Goal: Information Seeking & Learning: Learn about a topic

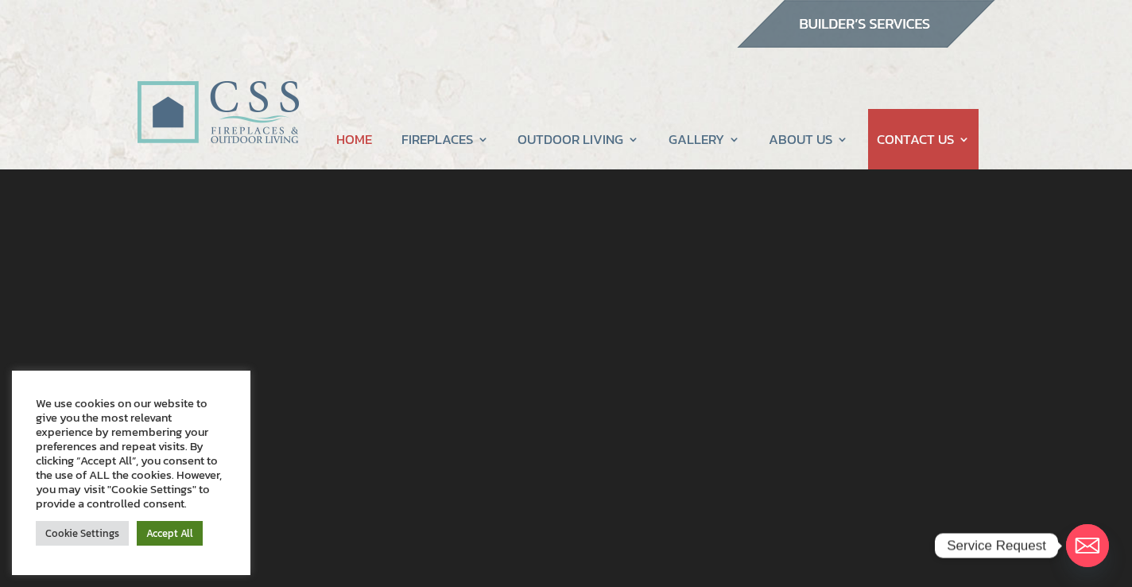
click at [162, 526] on link "Accept All" at bounding box center [170, 533] width 66 height 25
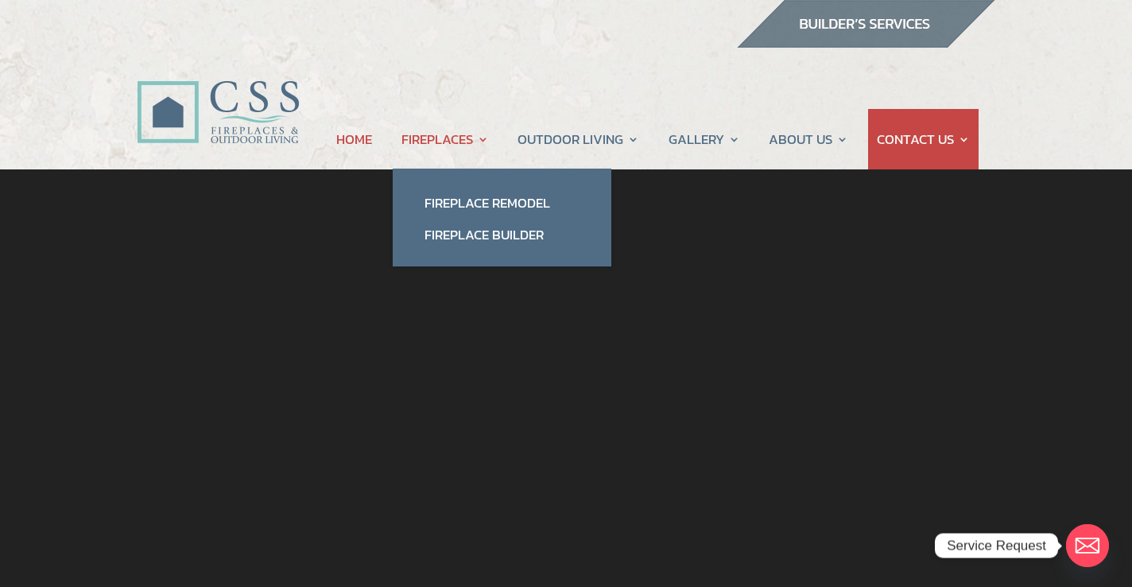
click at [459, 140] on link "FIREPLACES" at bounding box center [444, 139] width 87 height 60
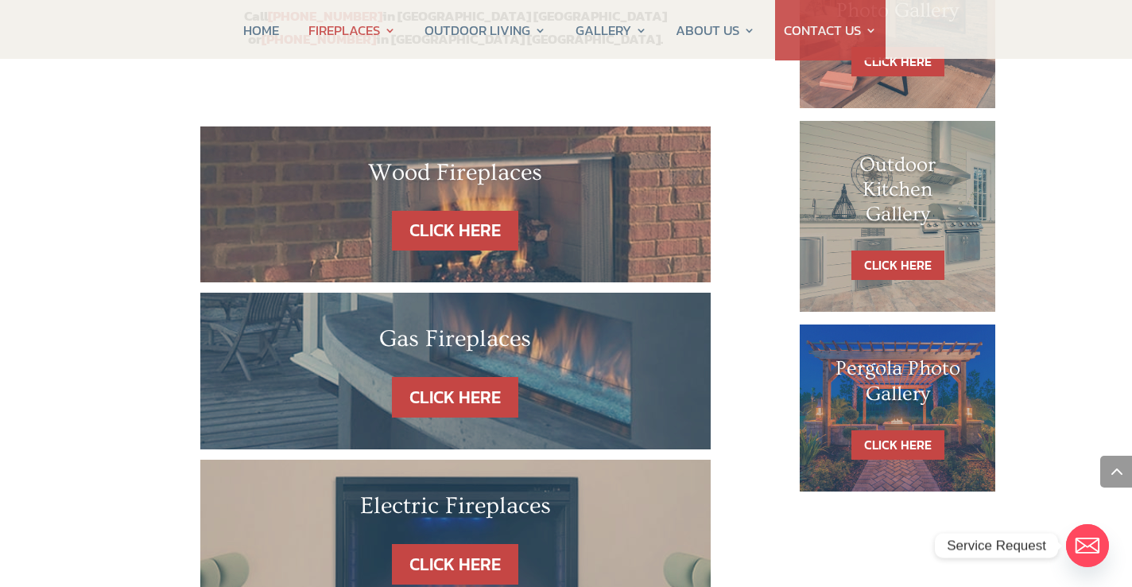
scroll to position [912, 0]
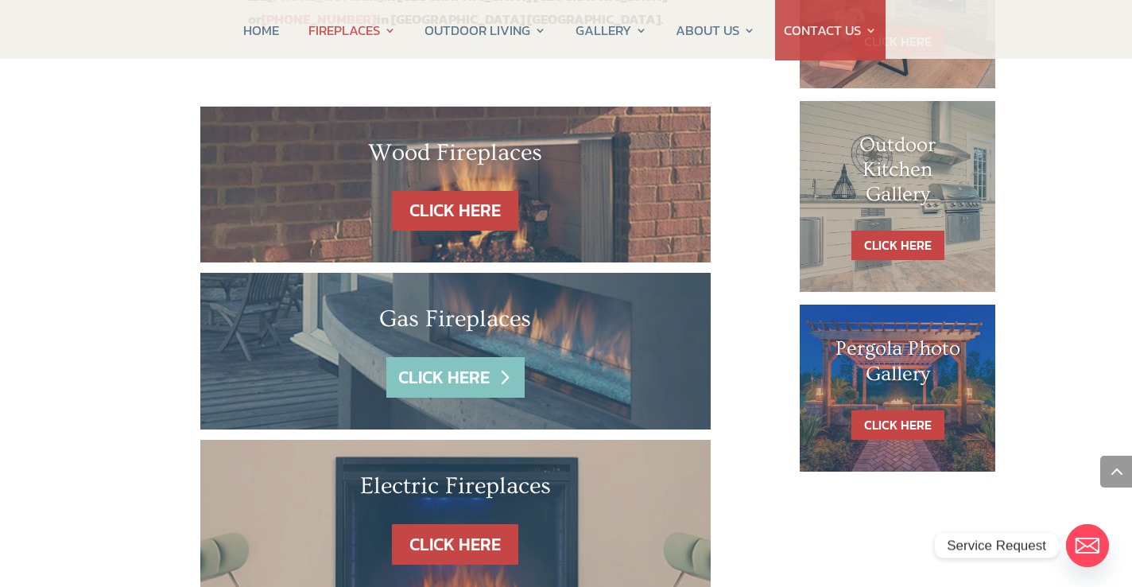
click at [497, 357] on link "CLICK HERE" at bounding box center [455, 377] width 138 height 41
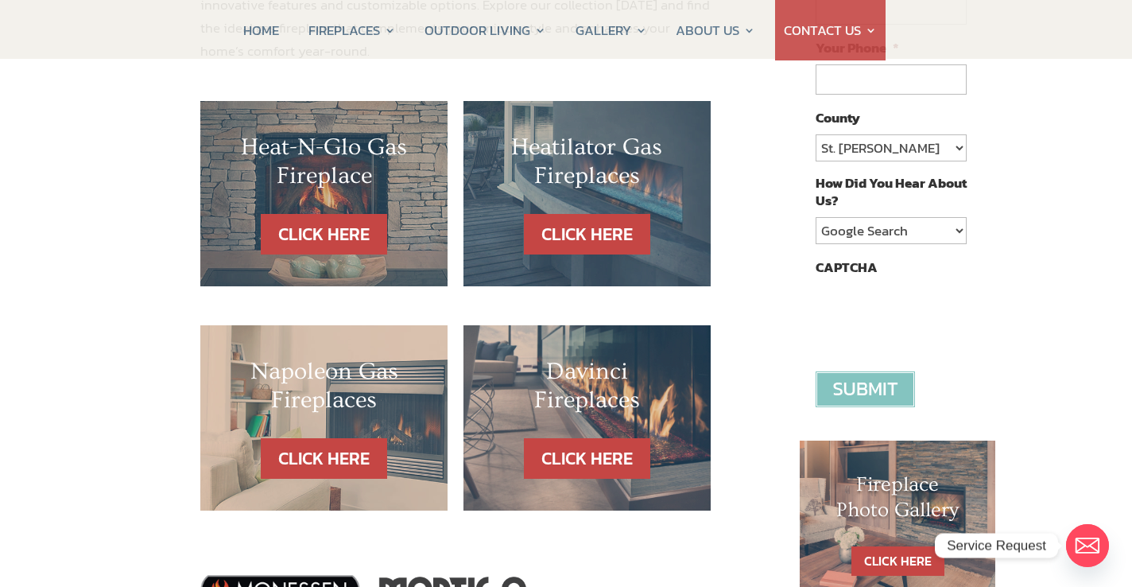
scroll to position [361, 0]
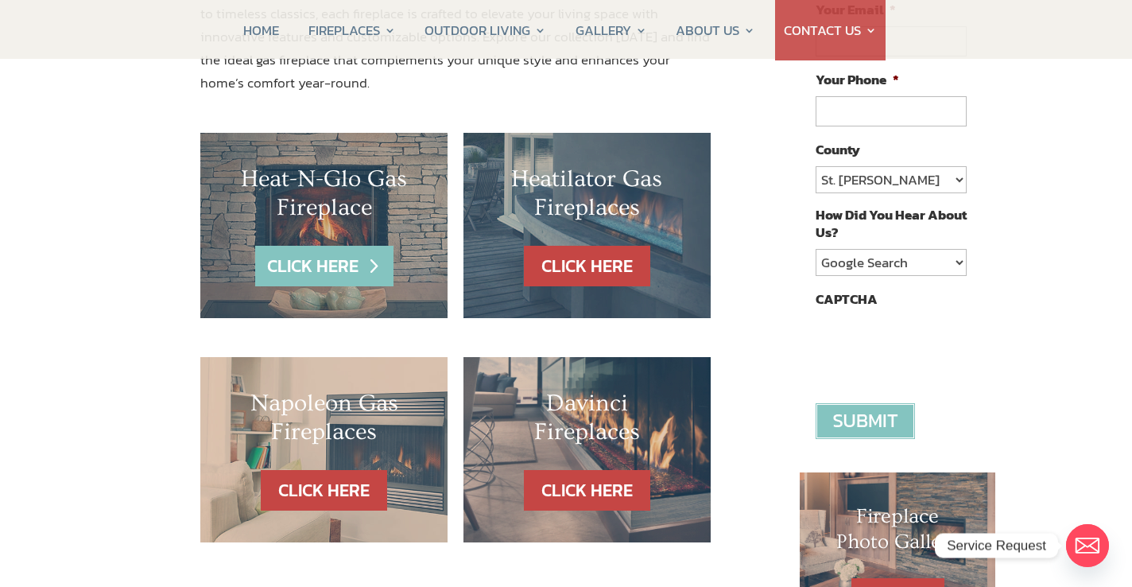
click at [320, 267] on link "CLICK HERE" at bounding box center [324, 266] width 138 height 41
click at [307, 259] on link "CLICK HERE" at bounding box center [324, 266] width 138 height 41
click at [348, 274] on link "CLICK HERE" at bounding box center [324, 266] width 138 height 41
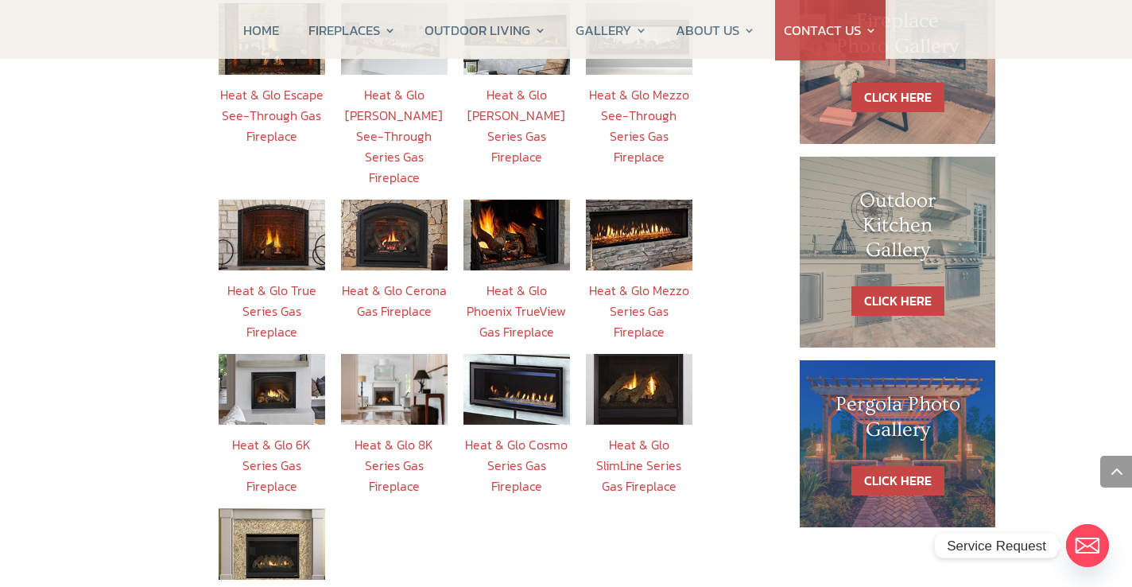
scroll to position [790, 0]
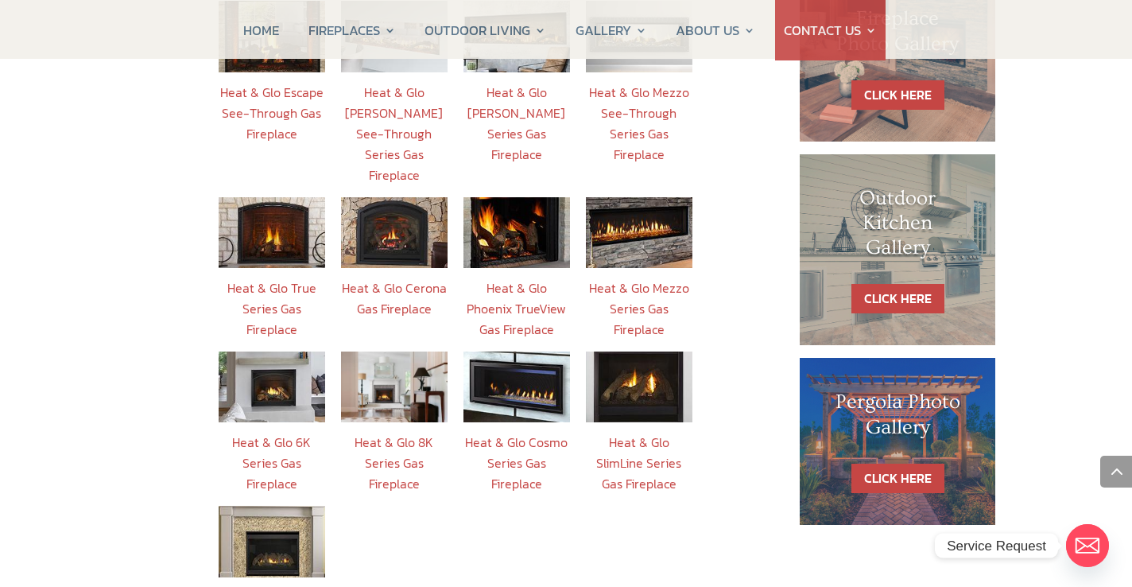
click at [289, 278] on link "Heat & Glo True Series Gas Fireplace" at bounding box center [271, 308] width 89 height 60
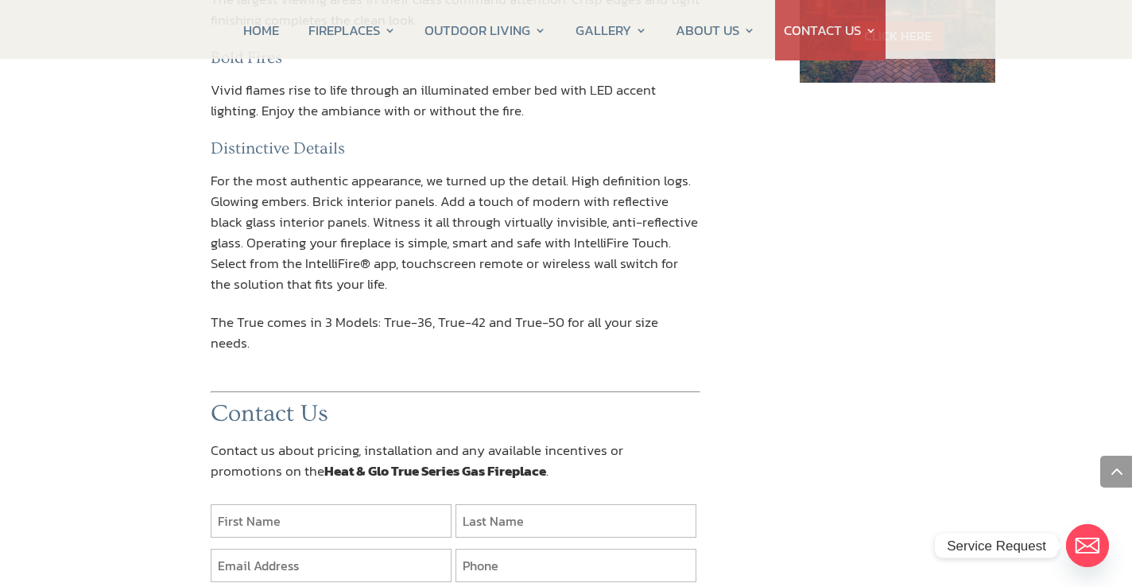
scroll to position [1257, 0]
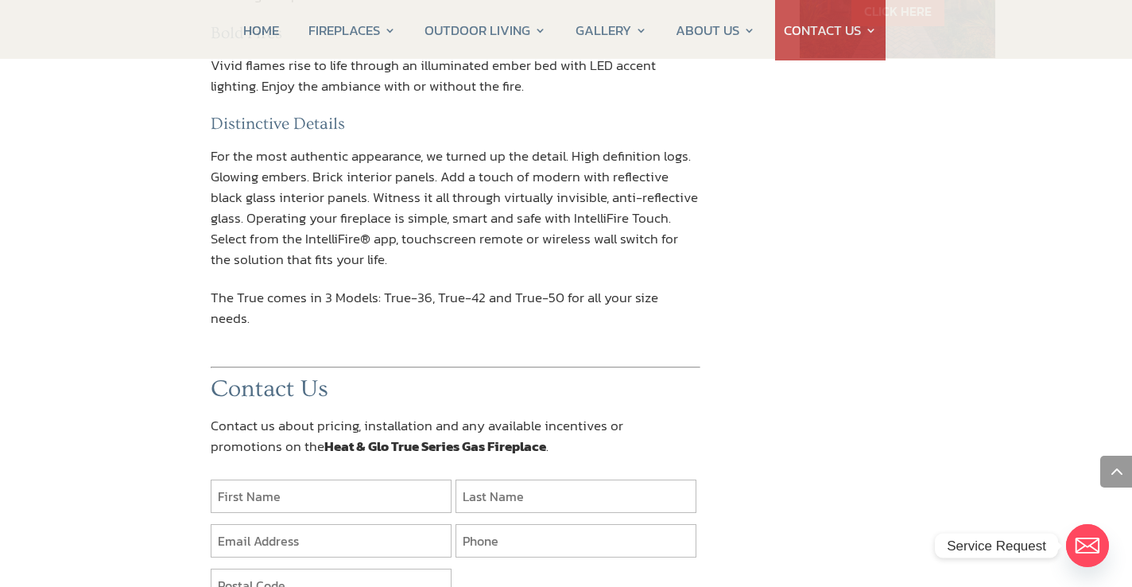
scroll to position [790, 0]
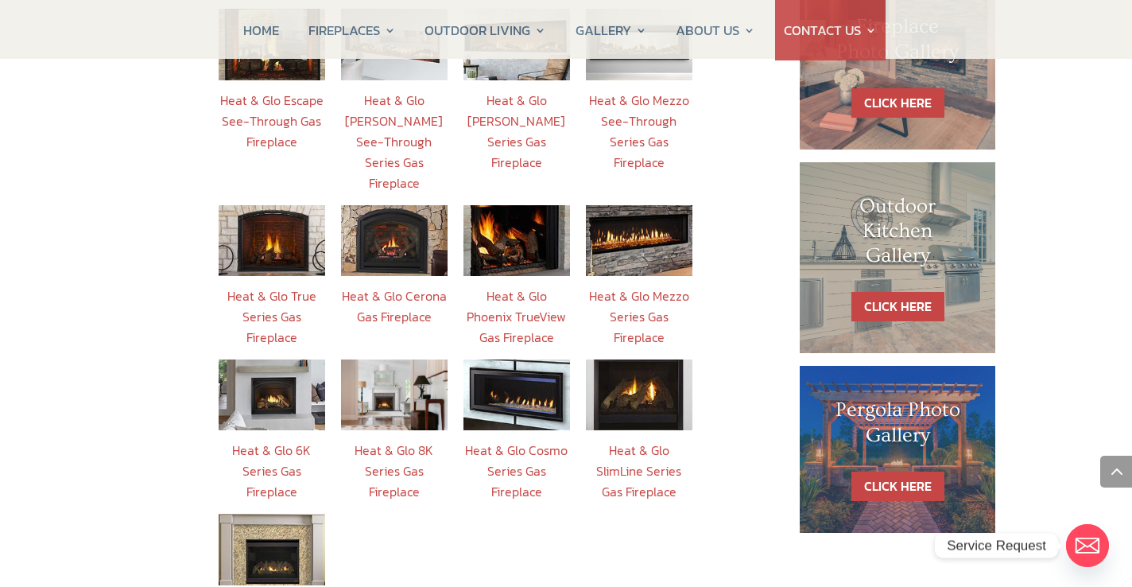
scroll to position [776, 0]
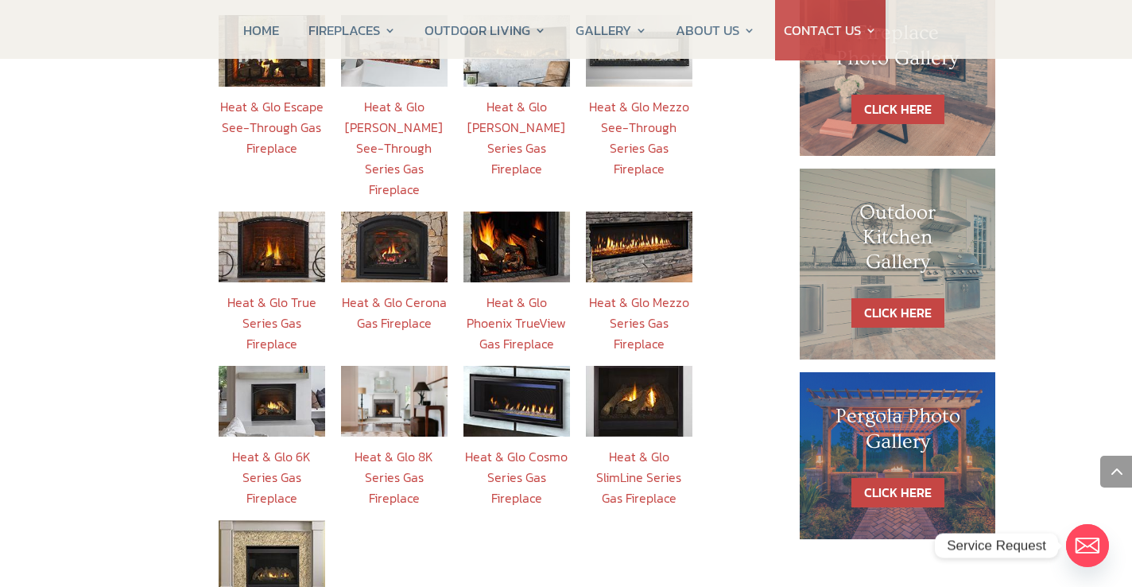
click at [274, 447] on link "Heat & Glo 6K Series Gas Fireplace" at bounding box center [271, 477] width 79 height 60
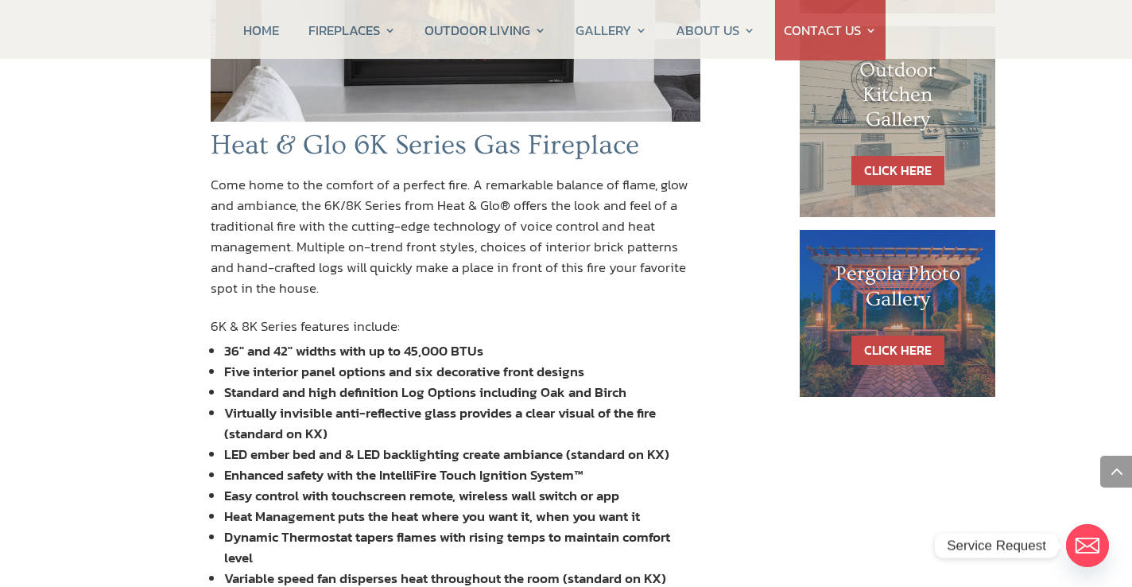
scroll to position [994, 0]
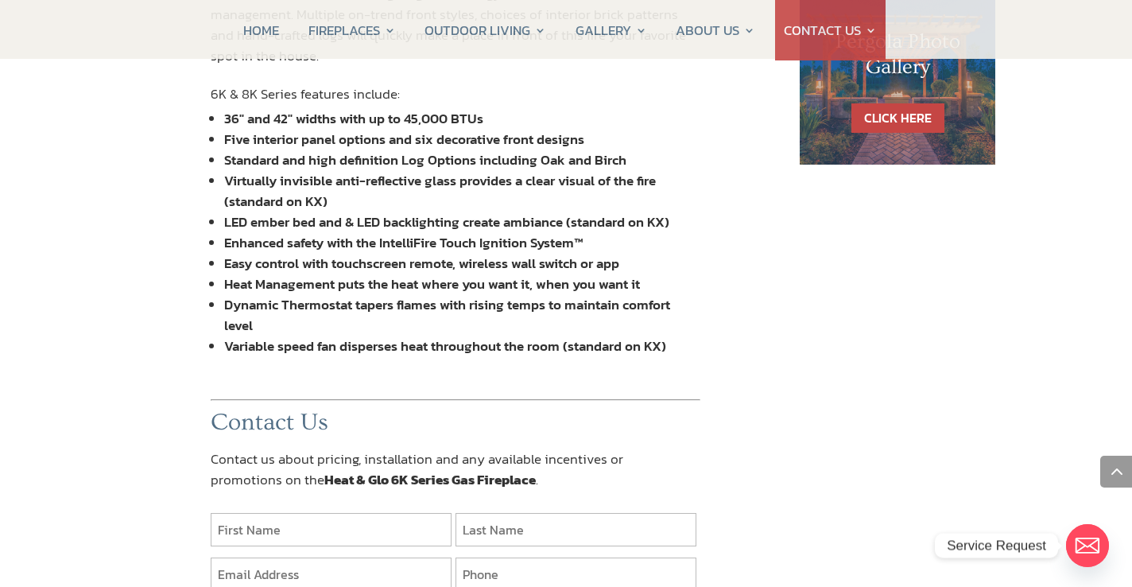
scroll to position [776, 0]
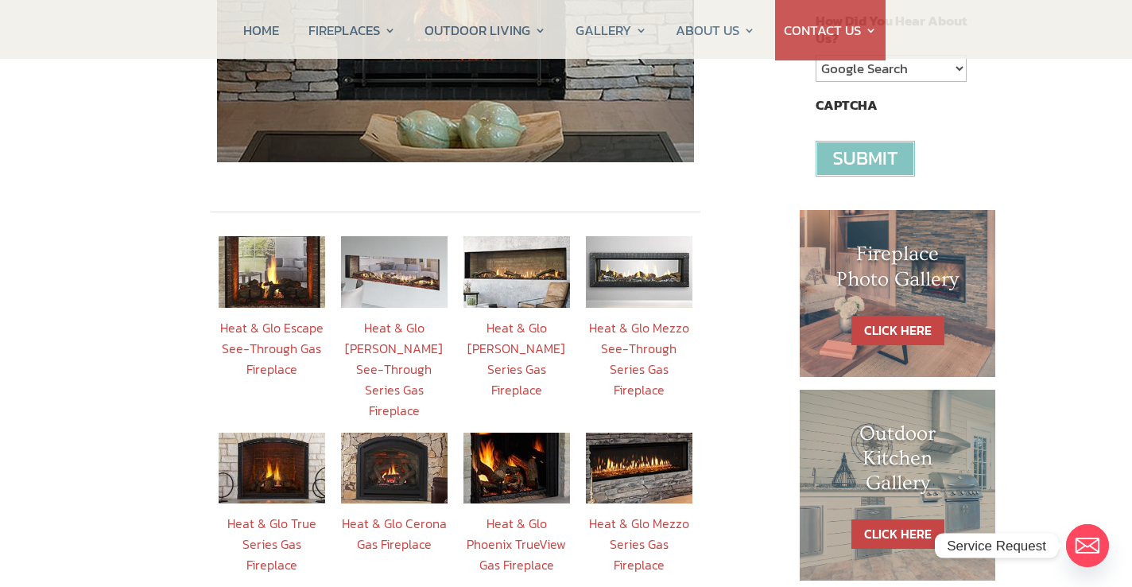
scroll to position [556, 0]
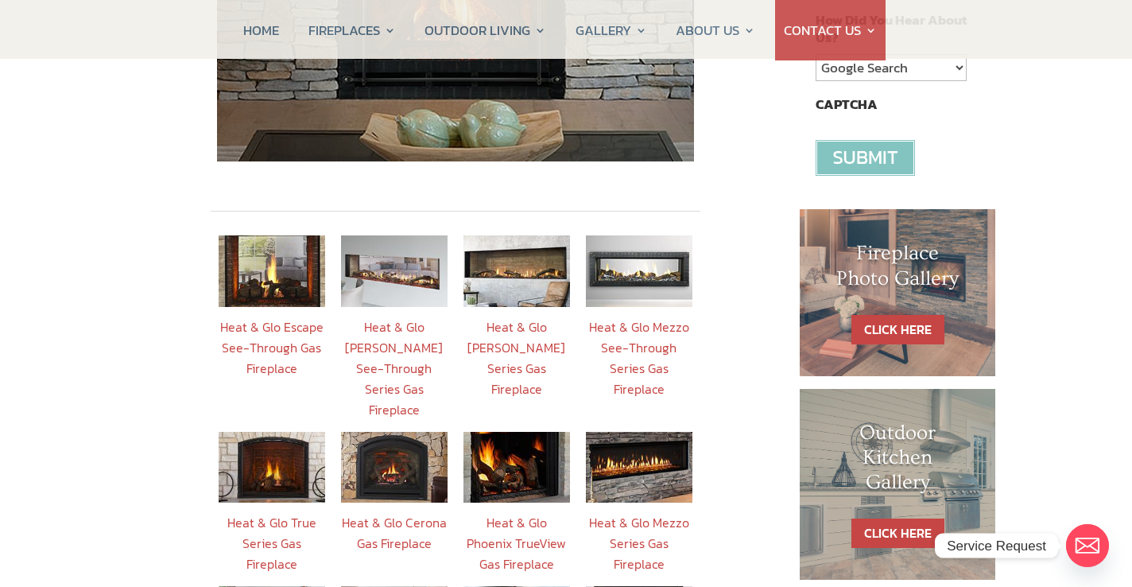
click at [523, 513] on link "Heat & Glo Phoenix TrueView Gas Fireplace" at bounding box center [516, 543] width 99 height 60
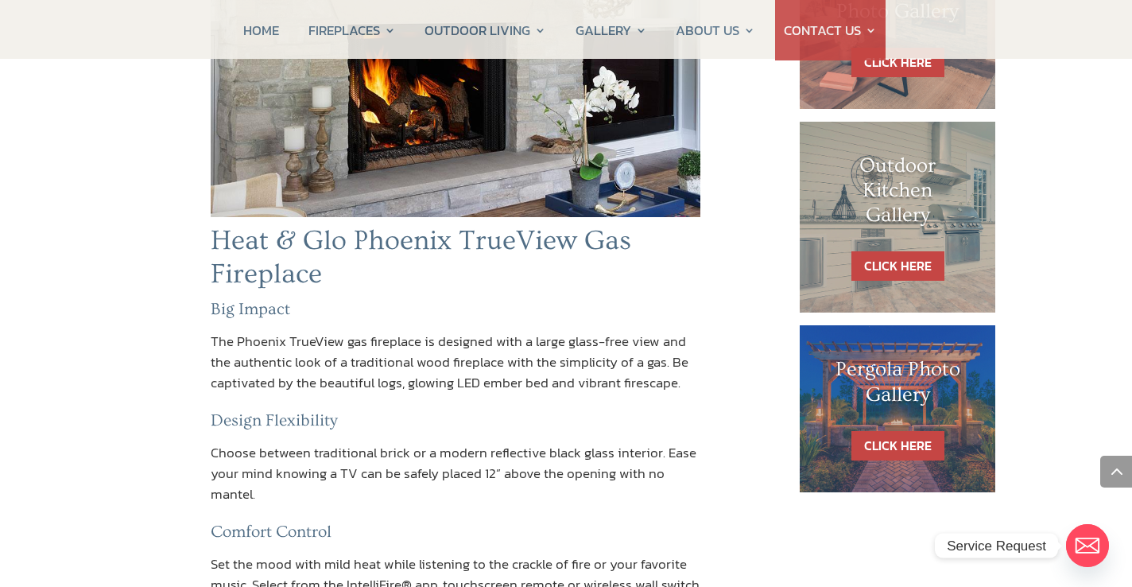
scroll to position [758, 0]
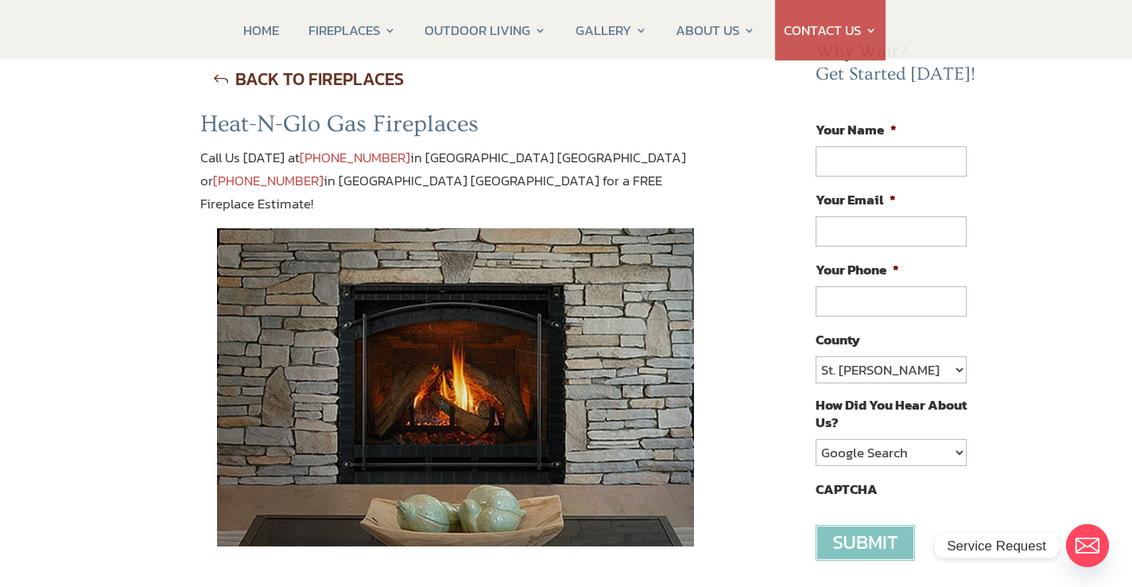
scroll to position [172, 0]
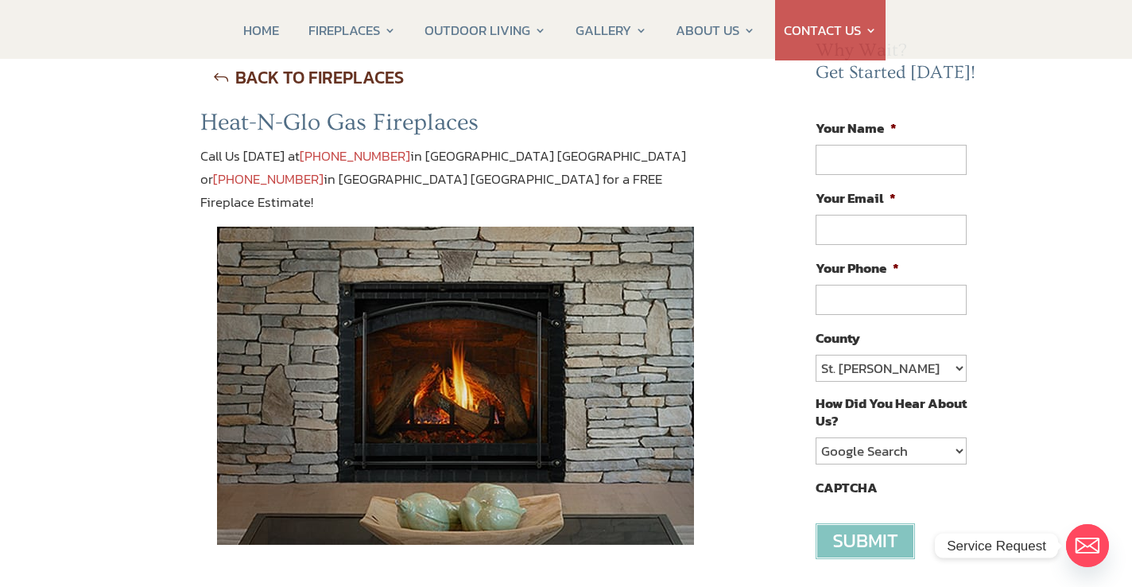
click at [223, 79] on link "BACK TO FIREPLACES" at bounding box center [307, 77] width 215 height 41
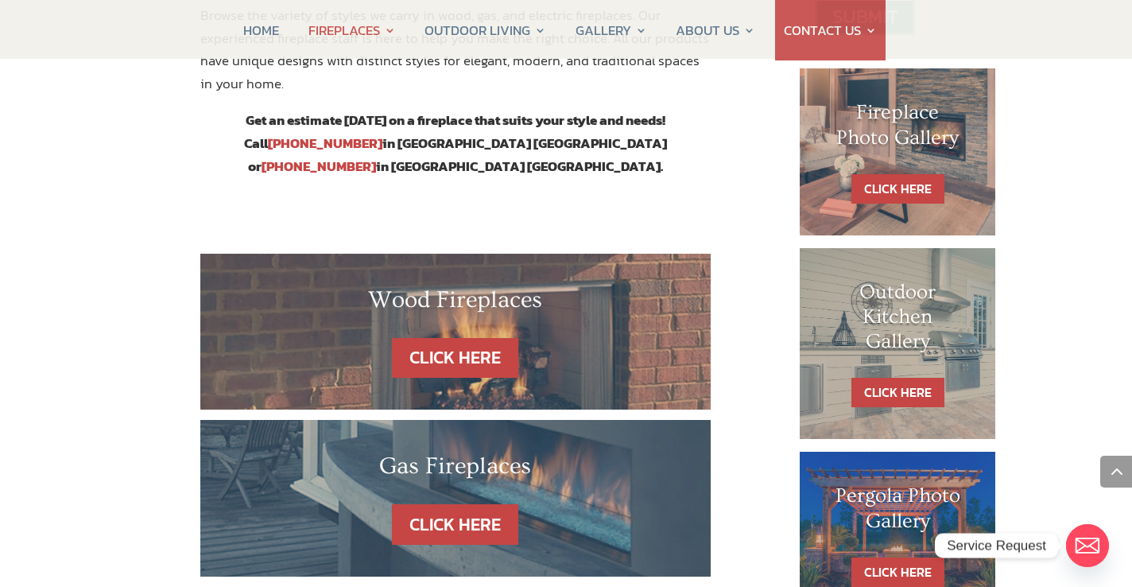
scroll to position [767, 0]
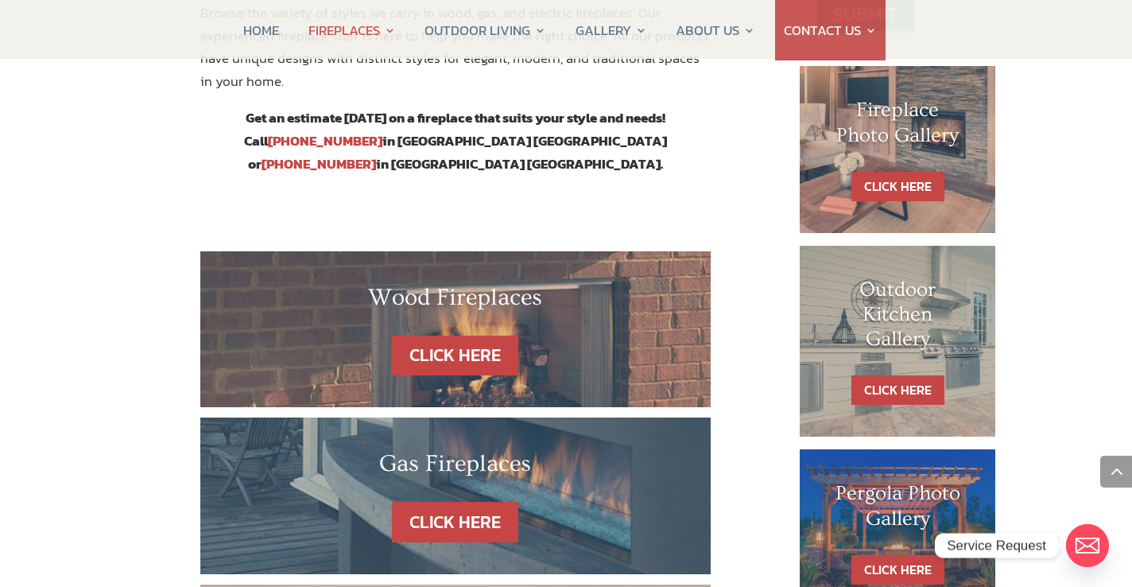
click at [431, 468] on div "Gas Fireplaces CLICK HERE" at bounding box center [455, 495] width 510 height 157
click at [438, 502] on link "CLICK HERE" at bounding box center [455, 522] width 138 height 41
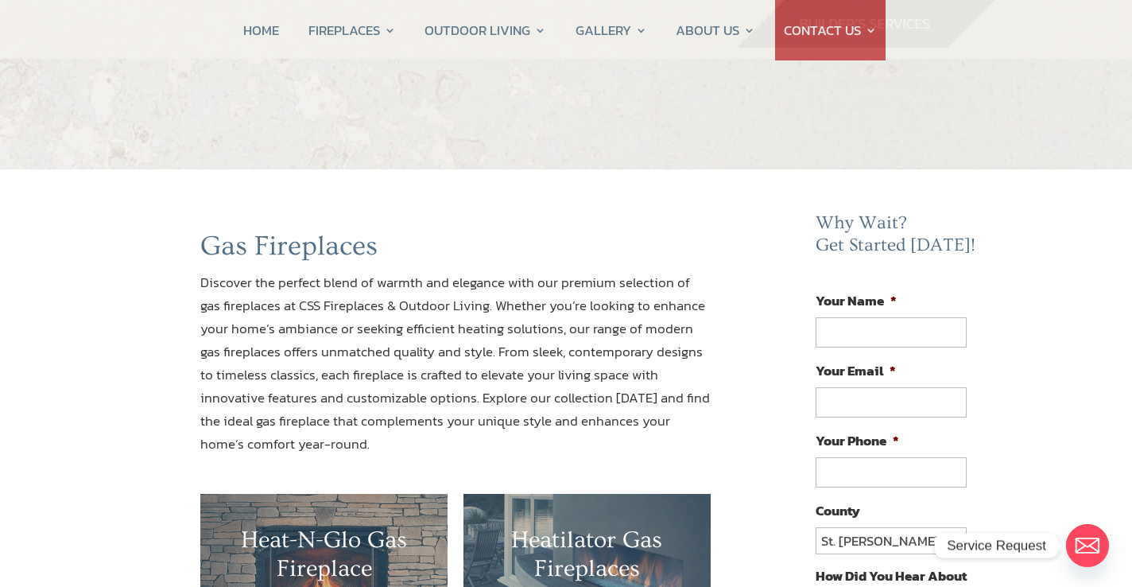
scroll to position [289, 0]
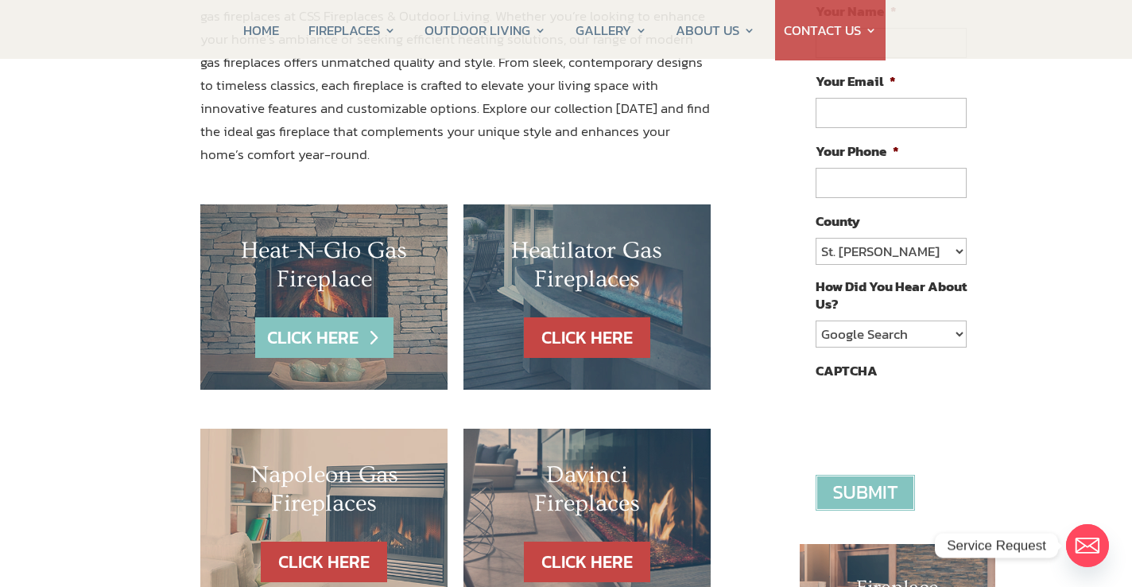
click at [365, 345] on link "CLICK HERE" at bounding box center [324, 337] width 138 height 41
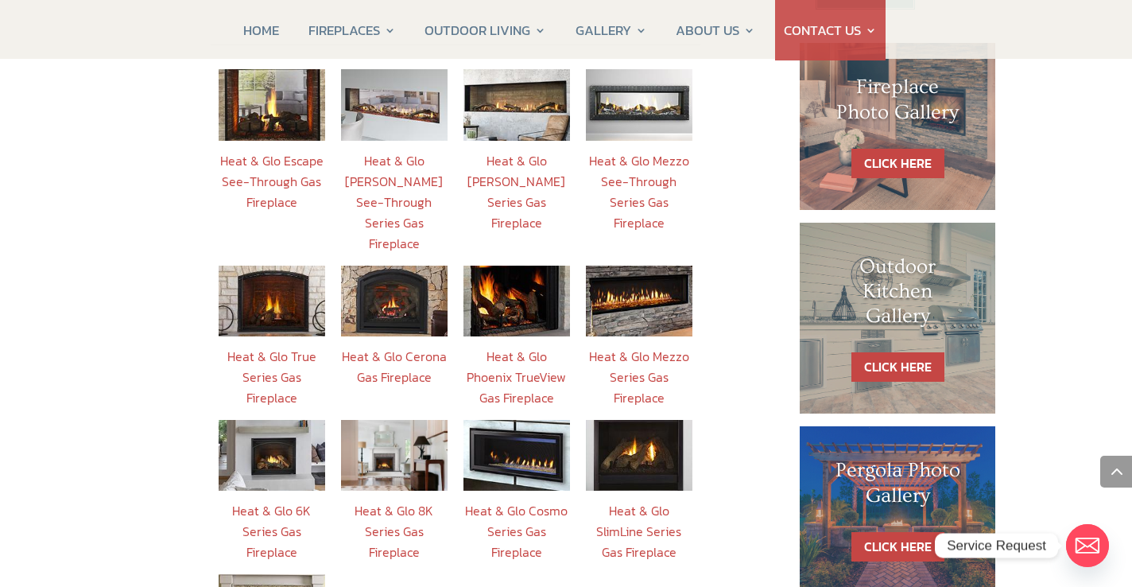
scroll to position [688, 0]
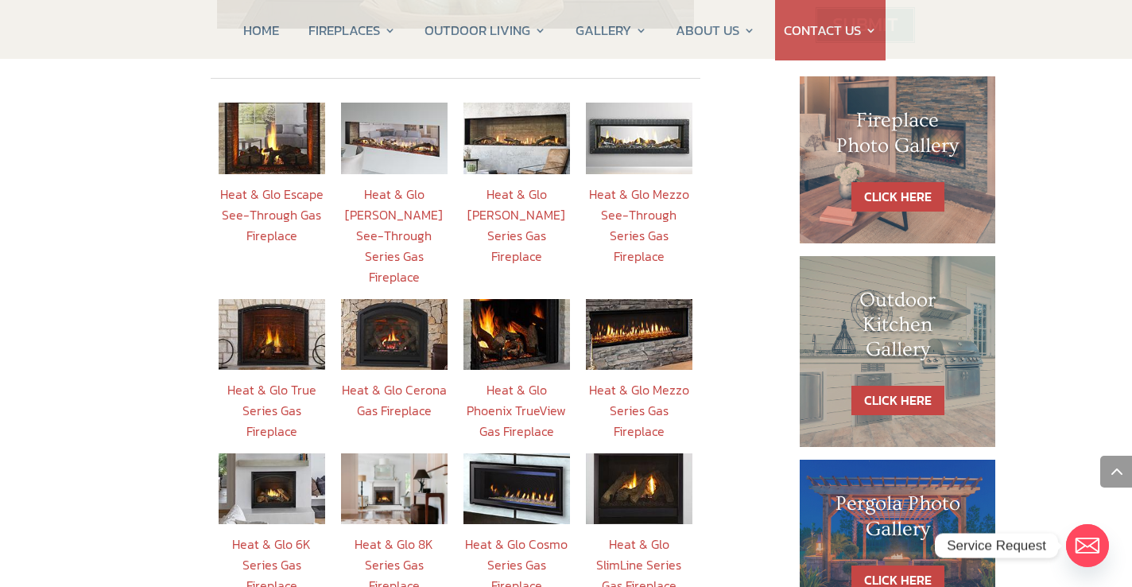
click at [252, 380] on link "Heat & Glo True Series Gas Fireplace" at bounding box center [271, 410] width 89 height 60
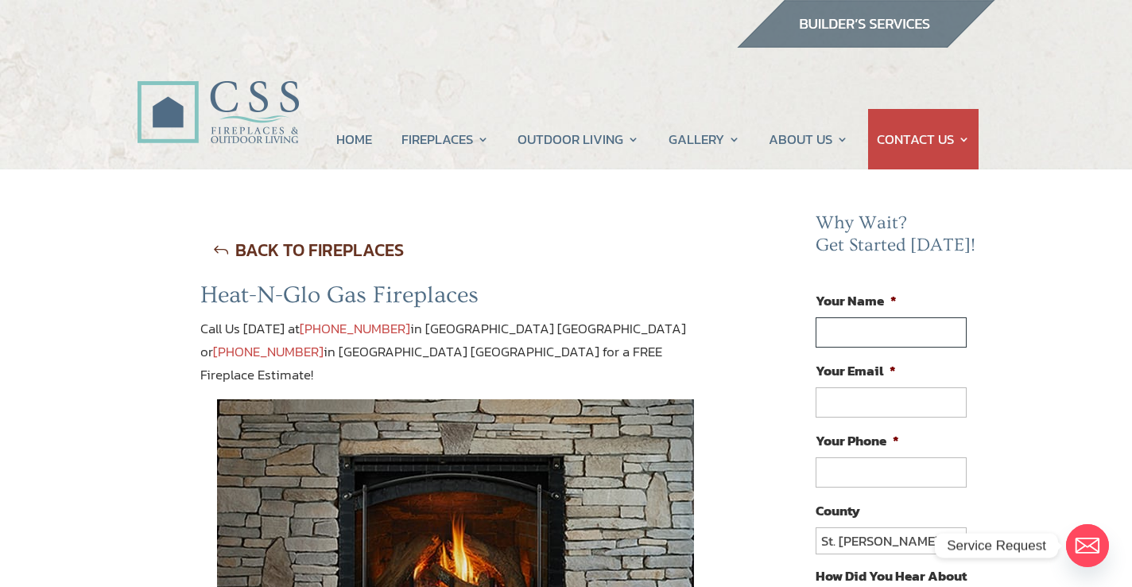
click at [861, 326] on input "Your Name *" at bounding box center [890, 332] width 151 height 30
type input "Alison Snyder"
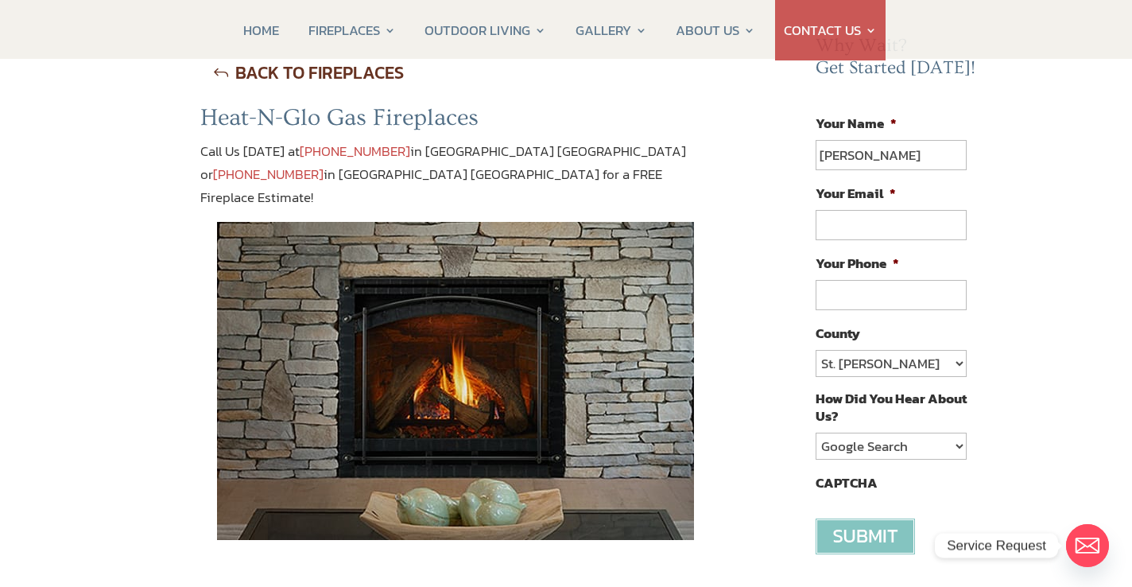
scroll to position [178, 0]
click at [900, 224] on input "Your Email *" at bounding box center [890, 224] width 151 height 30
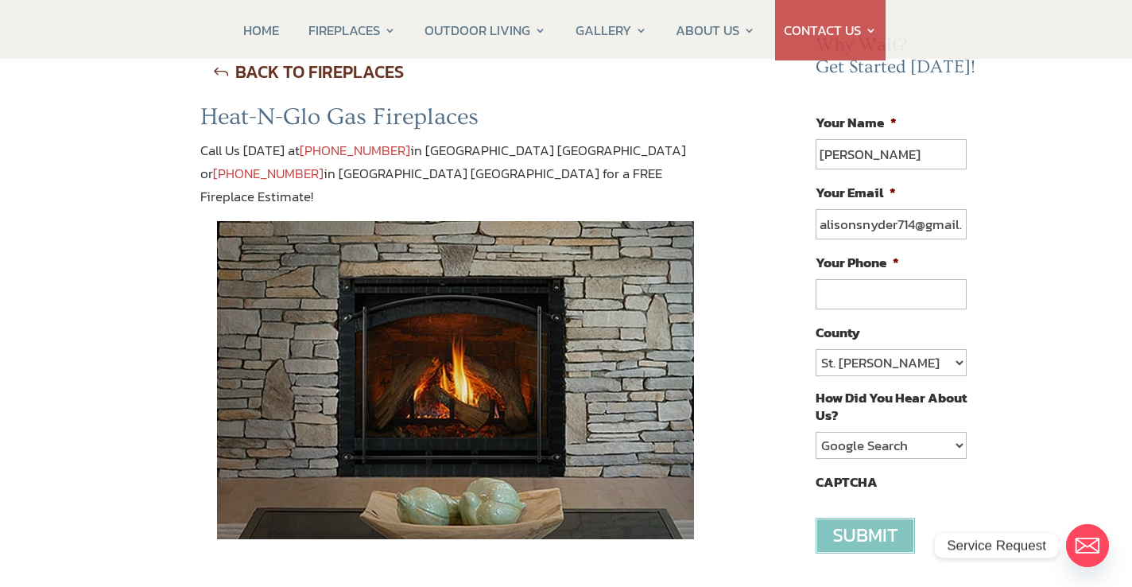
scroll to position [0, 24]
type input "alisonsnyder714@gmail.com"
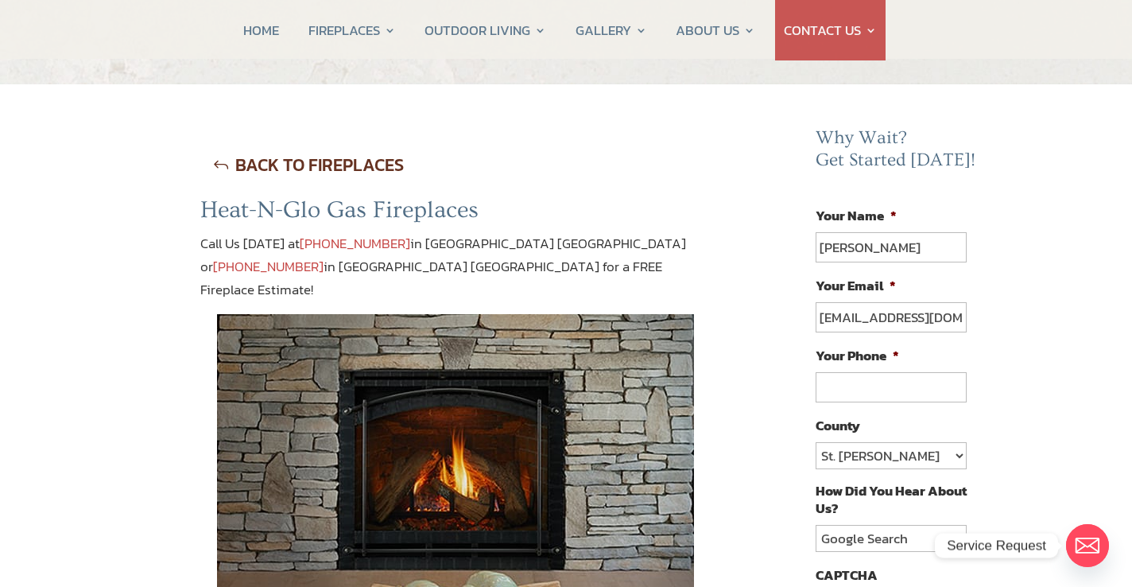
scroll to position [171, 0]
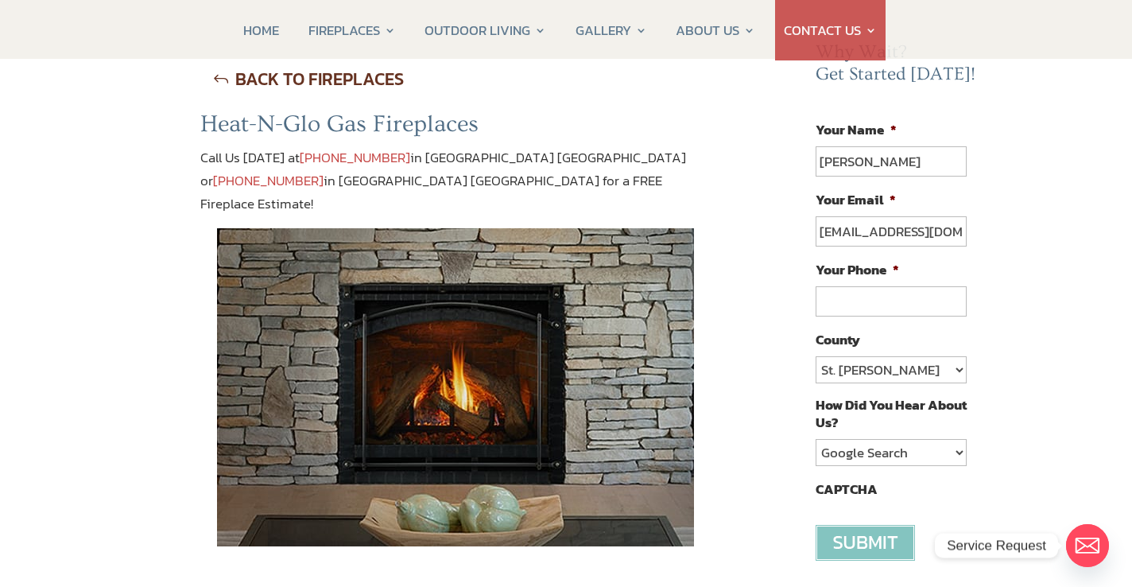
click at [889, 294] on input "Your Phone *" at bounding box center [890, 301] width 151 height 30
type input "(904) 501-4663"
click at [897, 363] on select "St. Johns Clay Volusia Flagler Duval Nassau Other" at bounding box center [890, 369] width 151 height 27
select select "[PERSON_NAME]"
click at [815, 356] on select "St. Johns Clay Volusia Flagler Duval Nassau Other" at bounding box center [890, 369] width 151 height 27
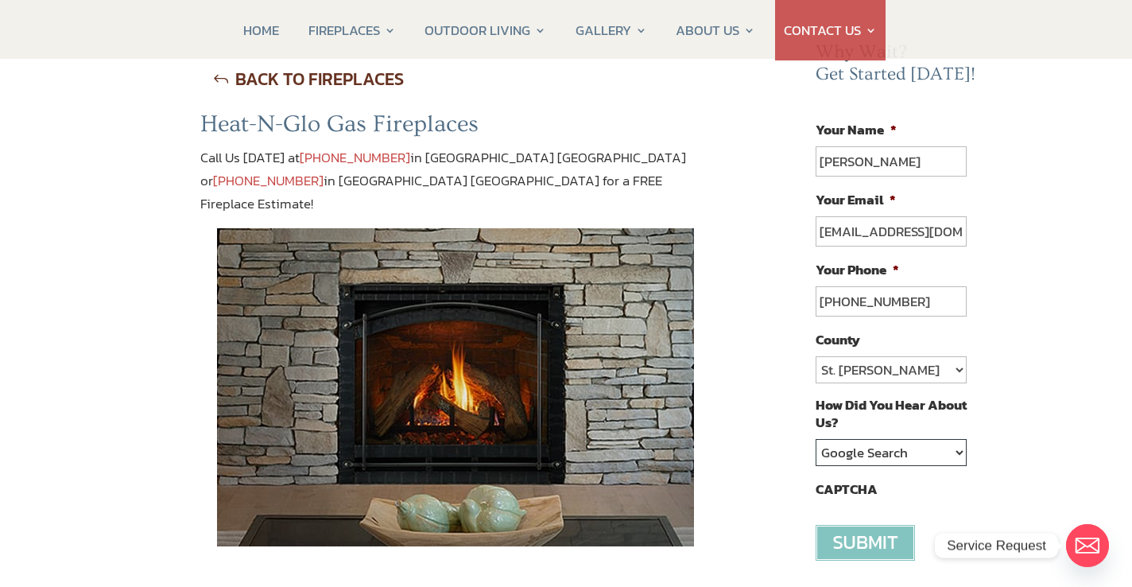
click at [883, 457] on select "Google Search Google Ad Referral Magazine Ad Social Media Other" at bounding box center [890, 452] width 151 height 27
click at [815, 439] on select "Google Search Google Ad Referral Magazine Ad Social Media Other" at bounding box center [890, 452] width 151 height 27
click at [939, 229] on input "alisonsnyder714@gmail.com" at bounding box center [890, 231] width 151 height 30
click at [861, 532] on input "image" at bounding box center [864, 543] width 99 height 36
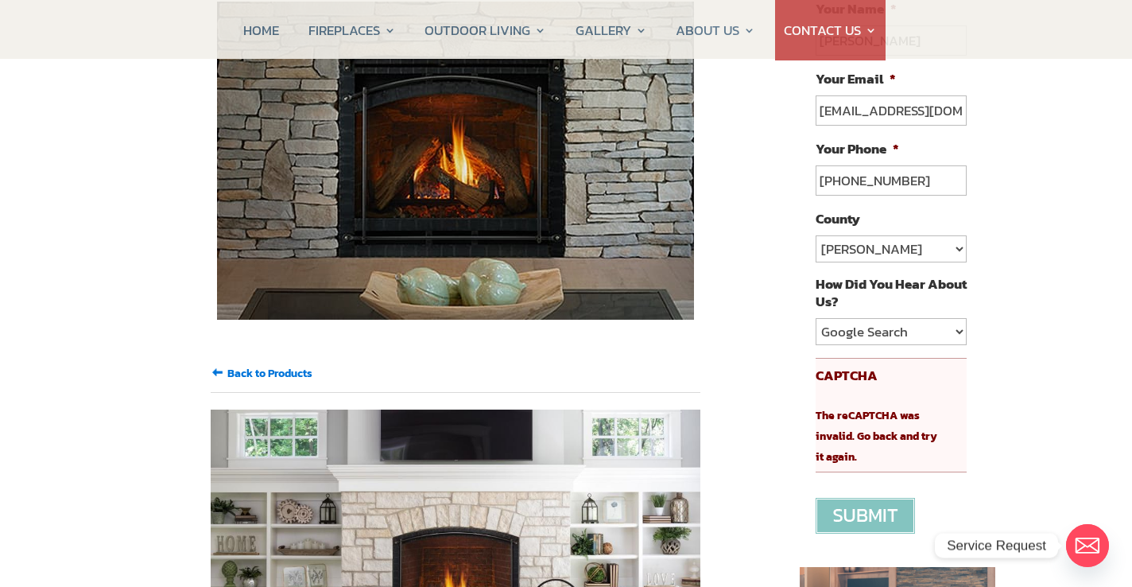
scroll to position [400, 0]
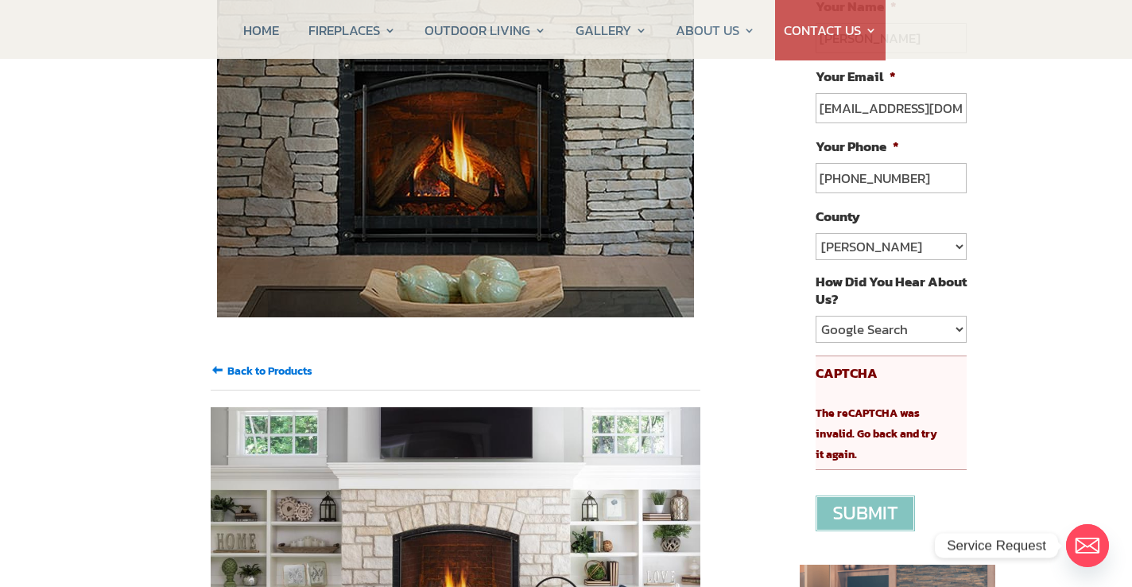
click at [862, 405] on div "The reCAPTCHA was invalid. Go back and try it again." at bounding box center [884, 426] width 138 height 75
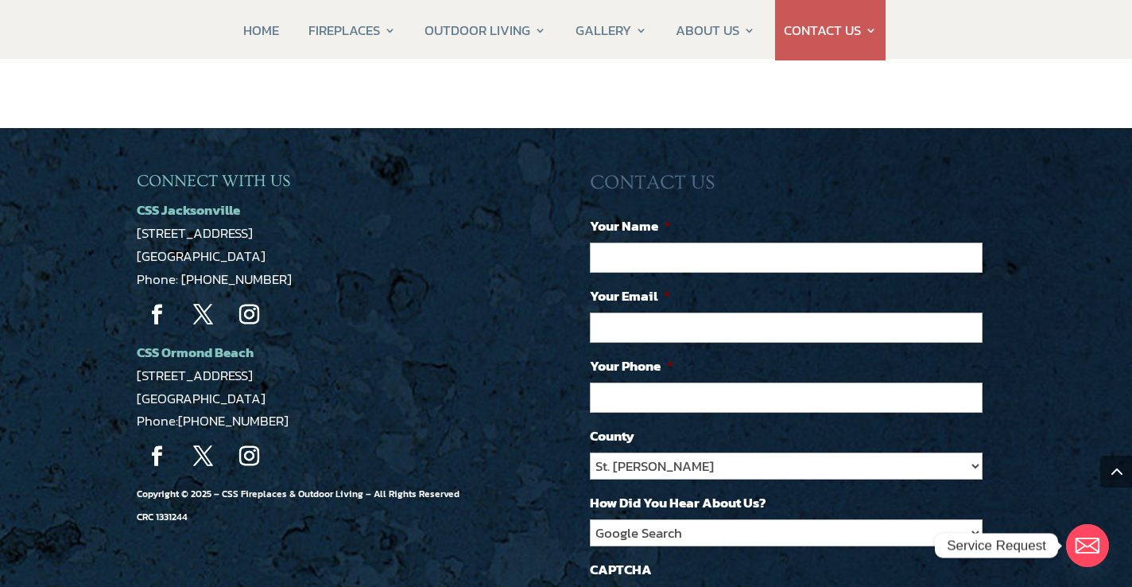
scroll to position [3867, 0]
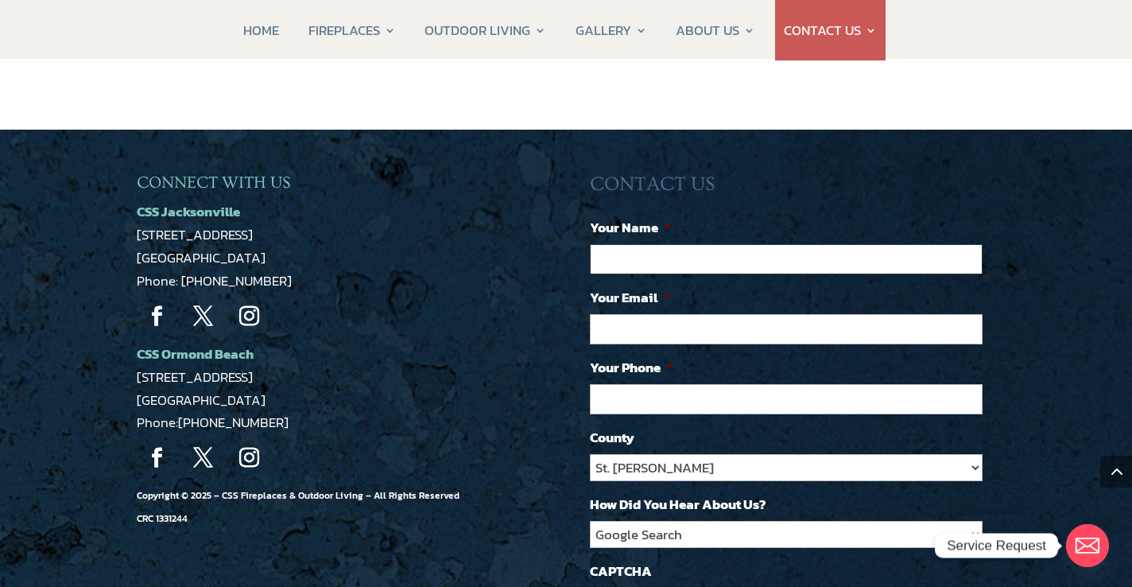
click at [691, 244] on input "Your Name *" at bounding box center [786, 259] width 393 height 30
type input "Alison Snyder"
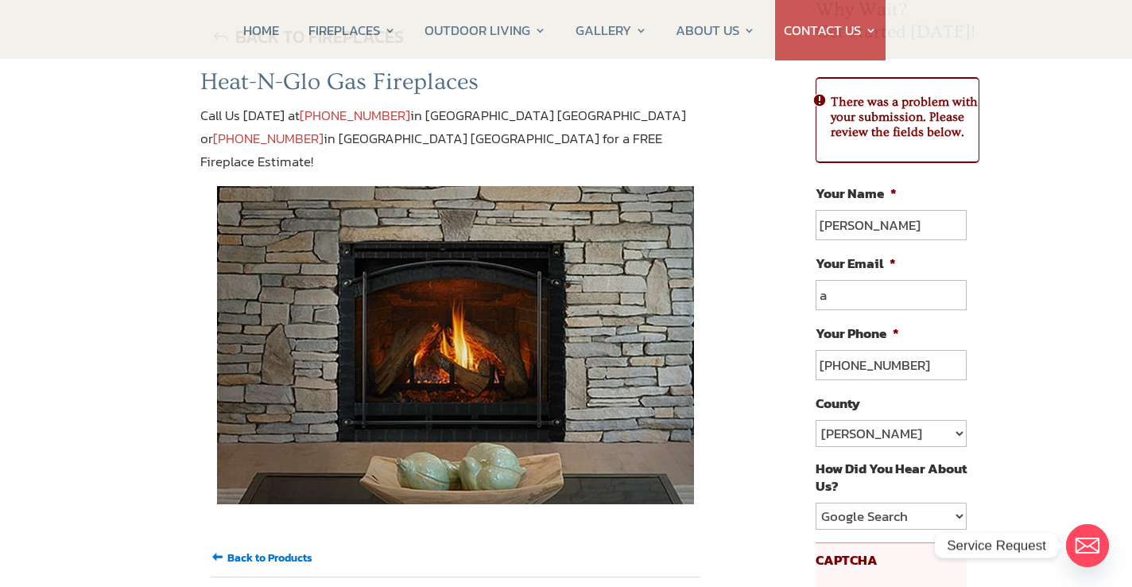
type input "a"
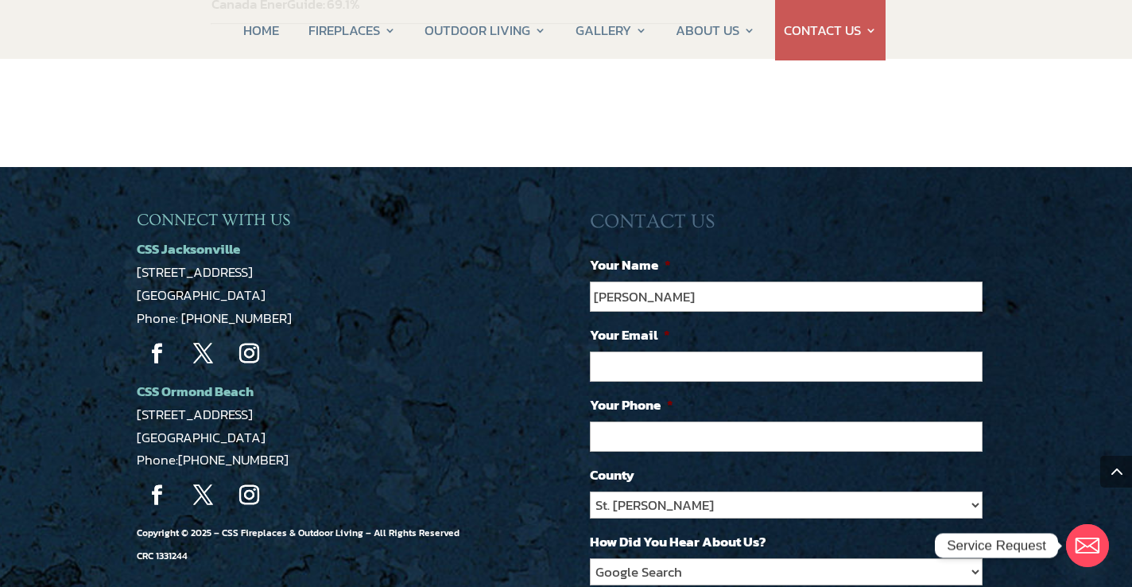
scroll to position [3838, 0]
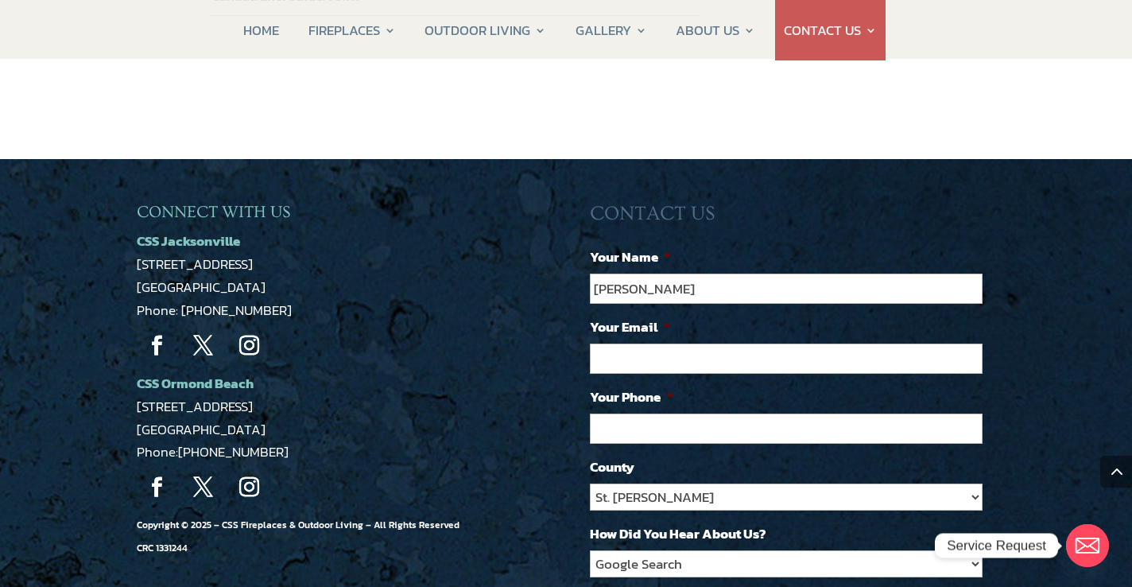
click at [692, 343] on input "Your Email *" at bounding box center [786, 358] width 393 height 30
type input "alisonsnyder714@gmail.com"
click at [702, 413] on input "Your Phone *" at bounding box center [786, 428] width 393 height 30
type input "(904) 501-4663"
click at [717, 483] on select "St. Johns Clay Volusia Flagler Duval Nassau Other" at bounding box center [786, 496] width 393 height 27
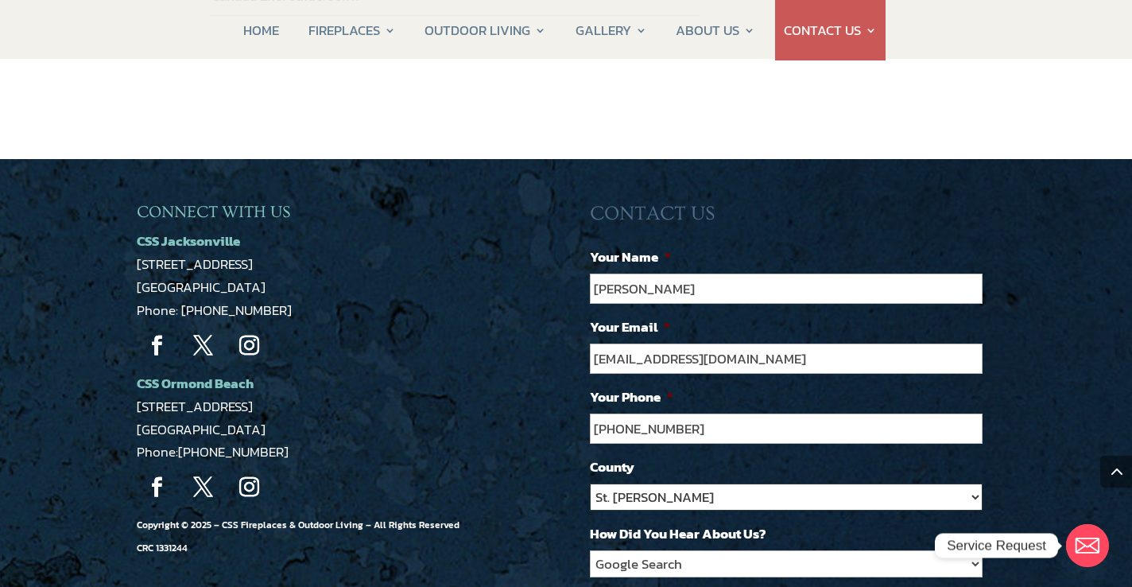
select select "[PERSON_NAME]"
click at [590, 483] on select "St. Johns Clay Volusia Flagler Duval Nassau Other" at bounding box center [786, 496] width 393 height 27
click at [563, 551] on div "CONNECT WITH US CSS Jacksonville 5223 Edgewood Ct Jacksonville, FL 32254 Phone:…" at bounding box center [566, 453] width 858 height 503
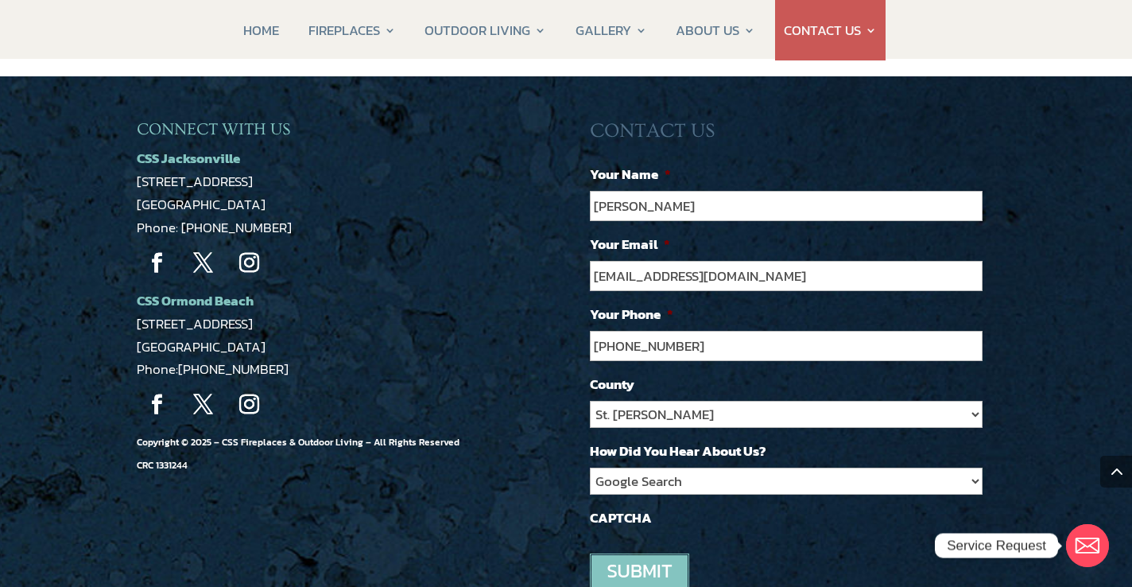
scroll to position [3922, 0]
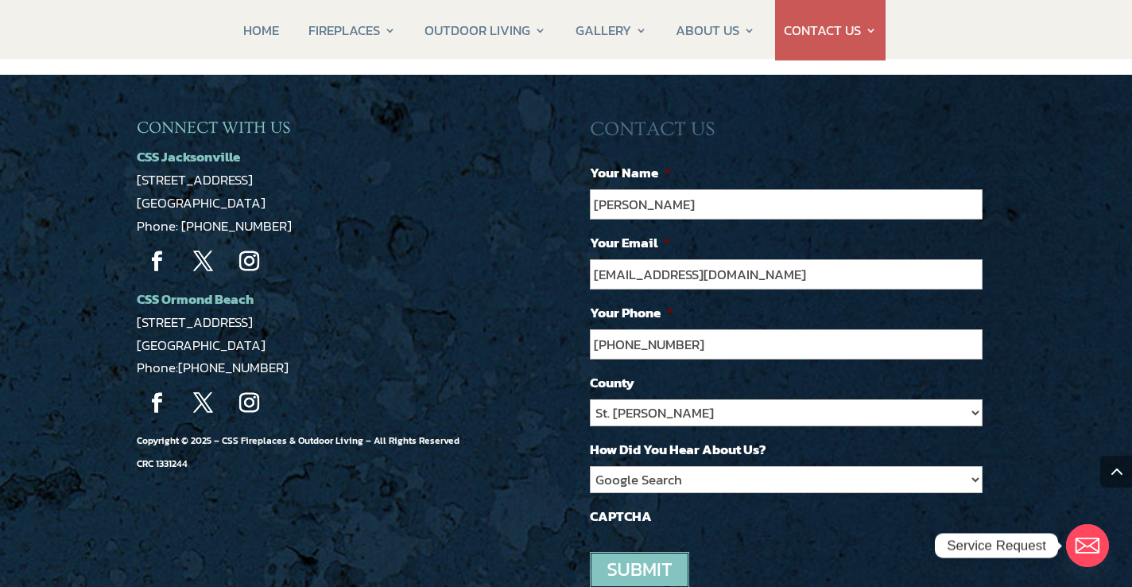
click at [622, 552] on input "image" at bounding box center [639, 570] width 99 height 36
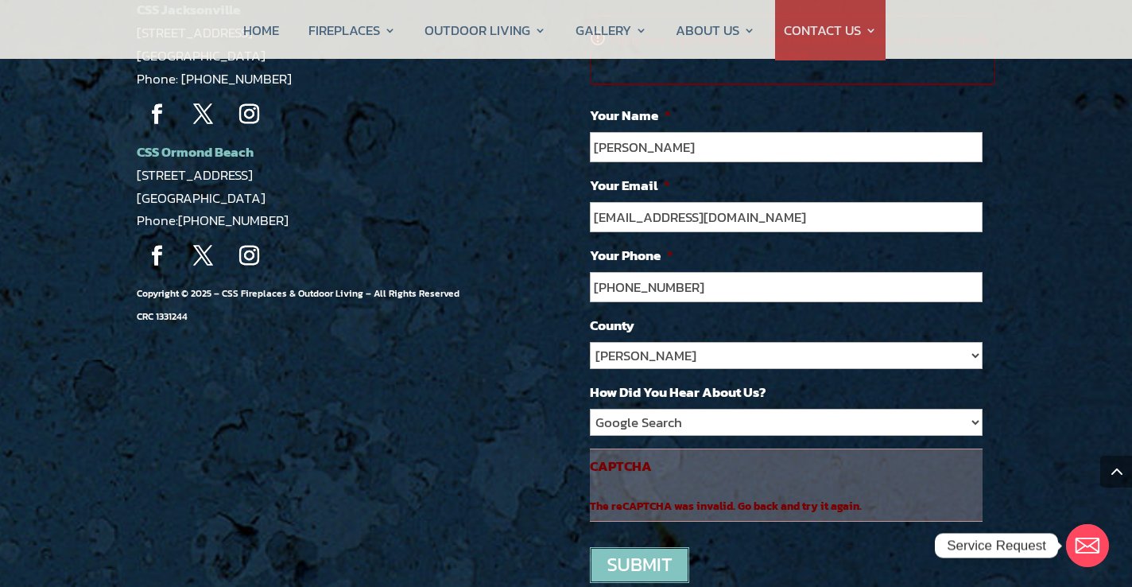
scroll to position [4109, 0]
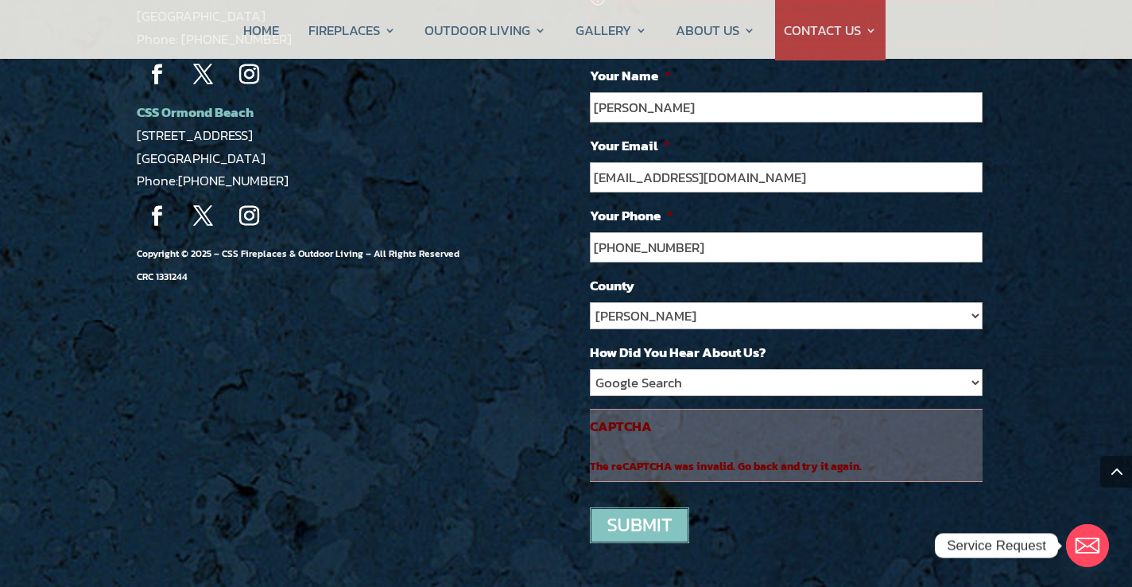
click at [684, 409] on li "CAPTCHA The reCAPTCHA was invalid. Go back and try it again." at bounding box center [786, 445] width 393 height 73
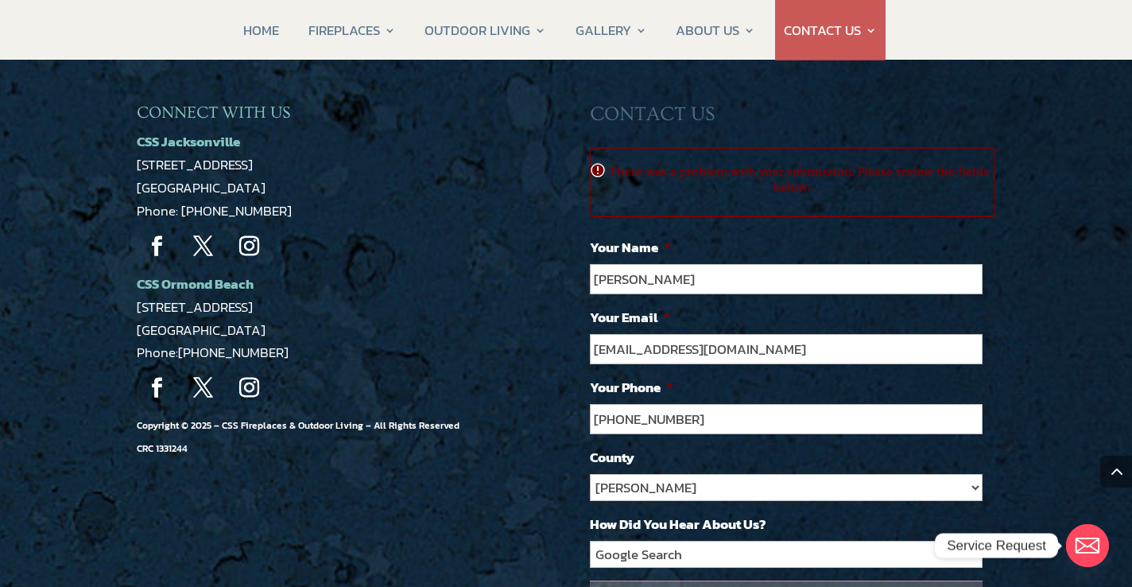
scroll to position [3937, 0]
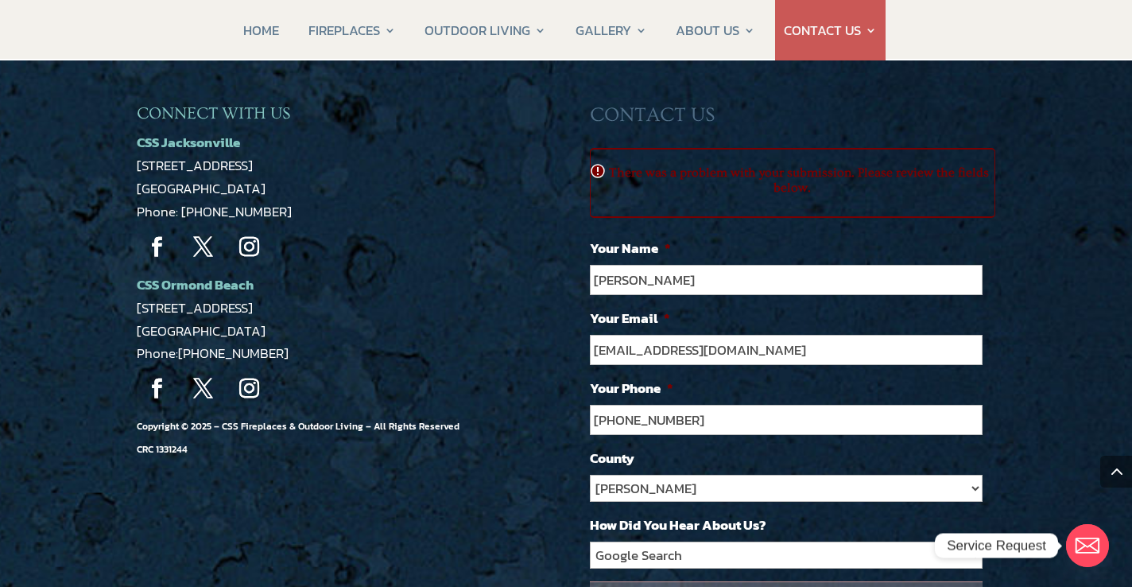
click at [797, 162] on h2 "There was a problem with your submission. Please review the fields below." at bounding box center [793, 182] width 404 height 41
click at [629, 405] on input "(904) 501-4663" at bounding box center [786, 420] width 393 height 30
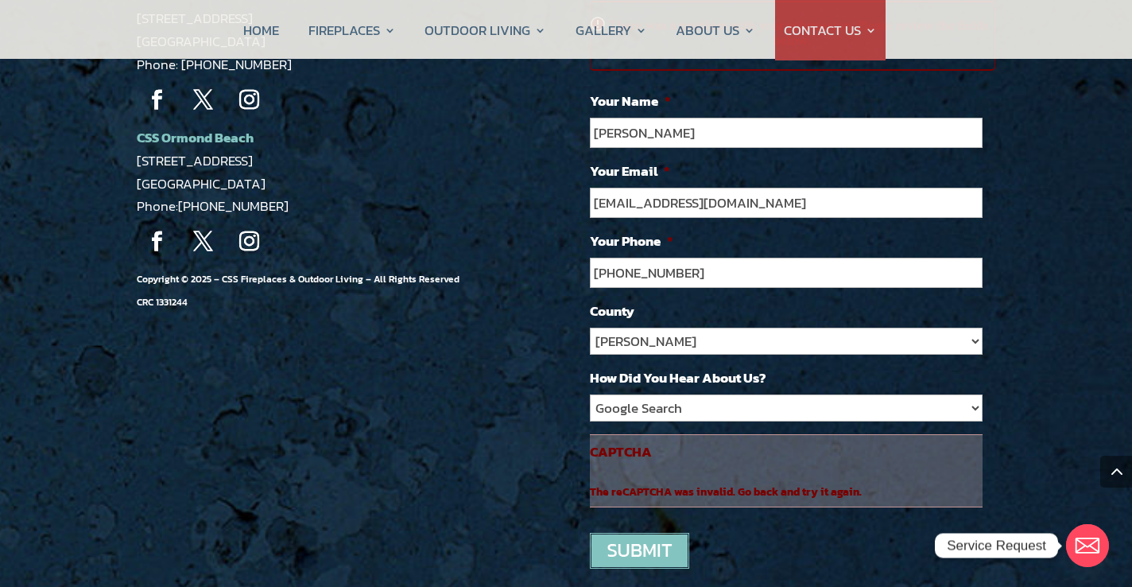
scroll to position [4109, 0]
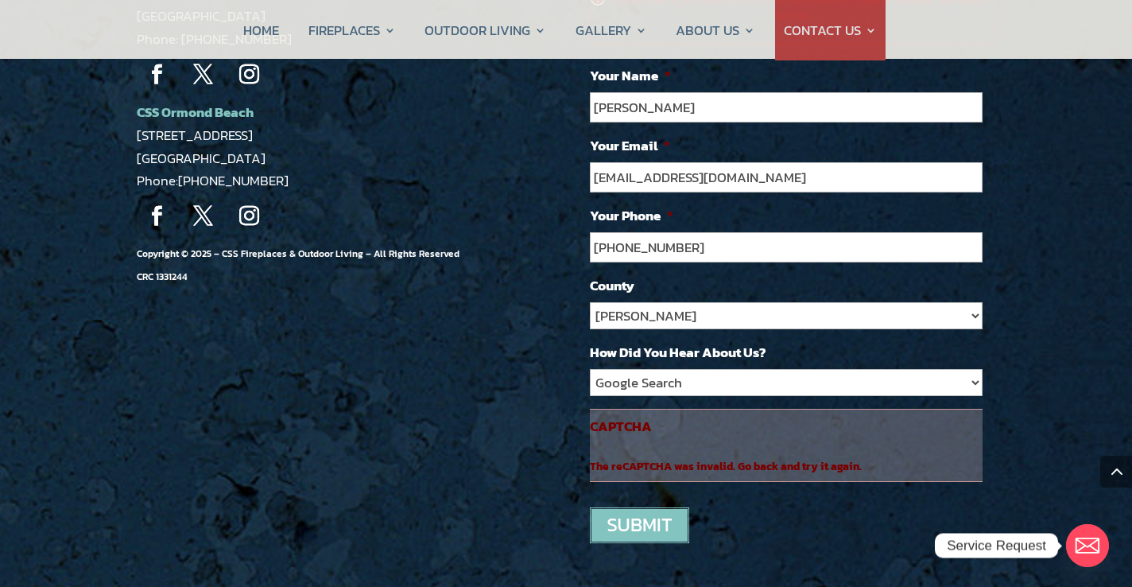
type input "904-501-4663"
click at [654, 443] on div "The reCAPTCHA was invalid. Go back and try it again." at bounding box center [780, 459] width 380 height 33
click at [641, 507] on input "image" at bounding box center [639, 525] width 99 height 36
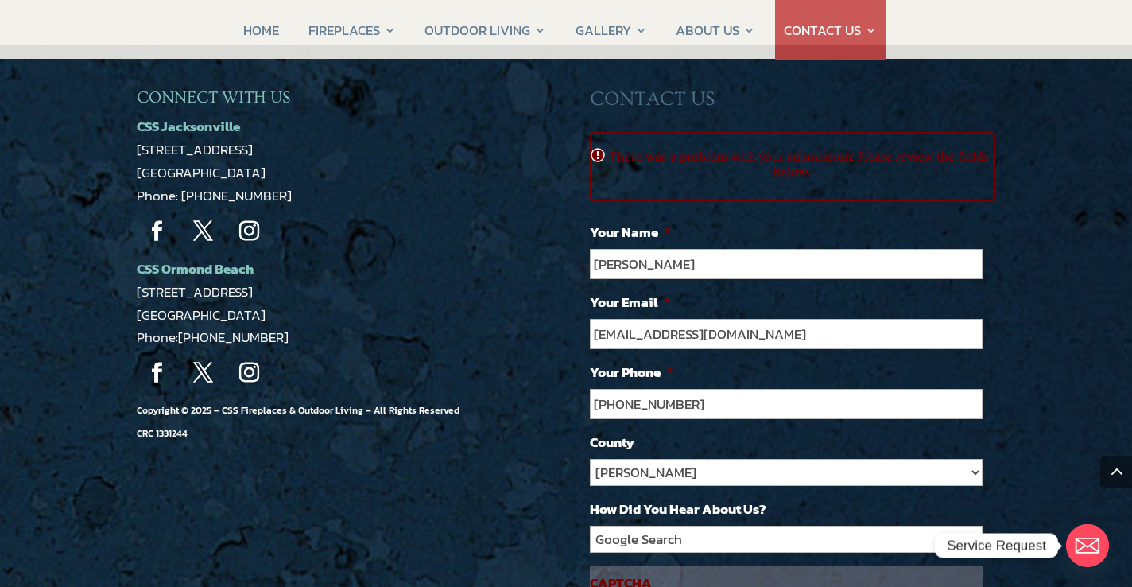
scroll to position [16, 6]
click at [625, 389] on input "904-501-4663" at bounding box center [786, 404] width 393 height 30
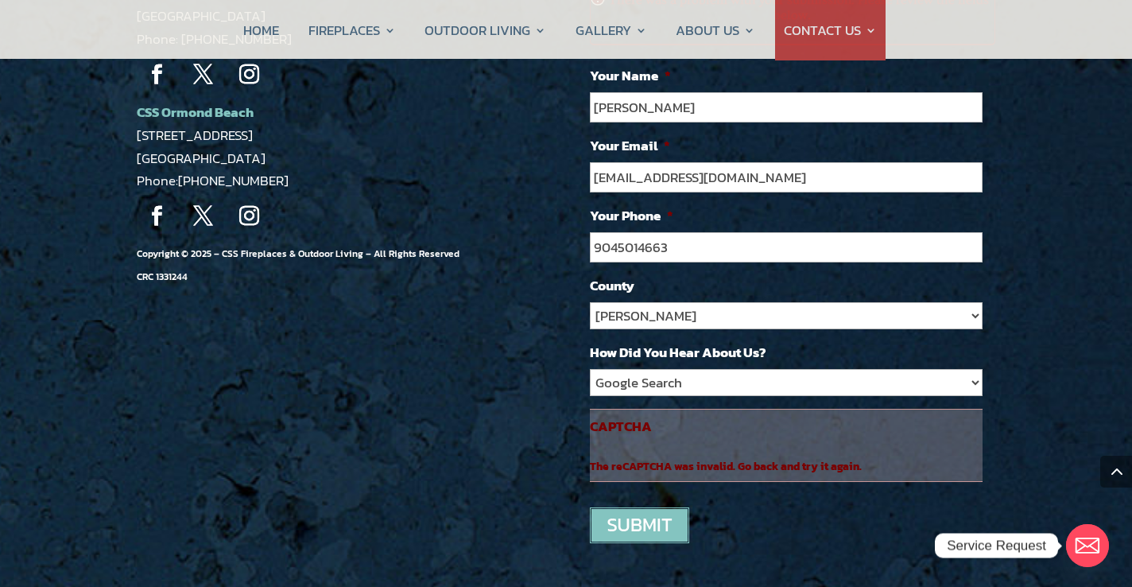
type input "9045014663"
click at [629, 507] on input "image" at bounding box center [639, 525] width 99 height 36
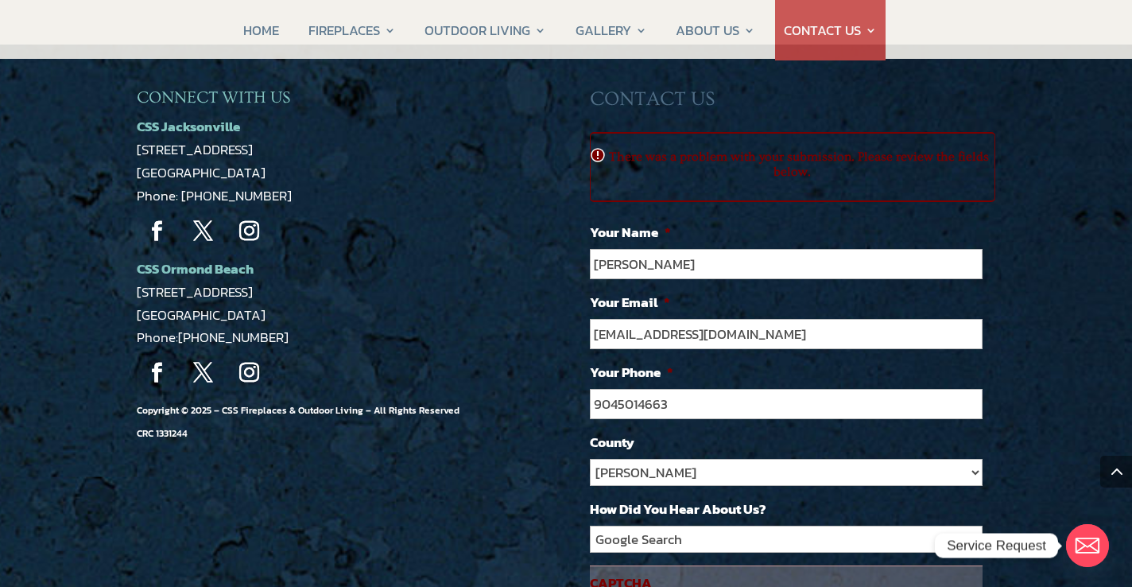
scroll to position [16, 6]
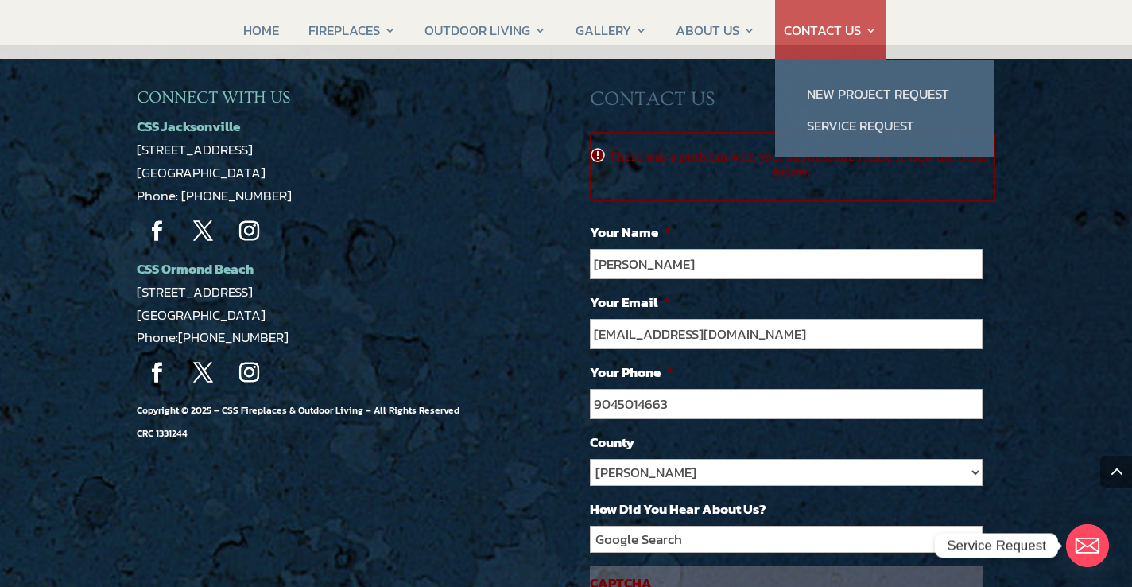
click at [820, 37] on link "CONTACT US" at bounding box center [830, 30] width 93 height 60
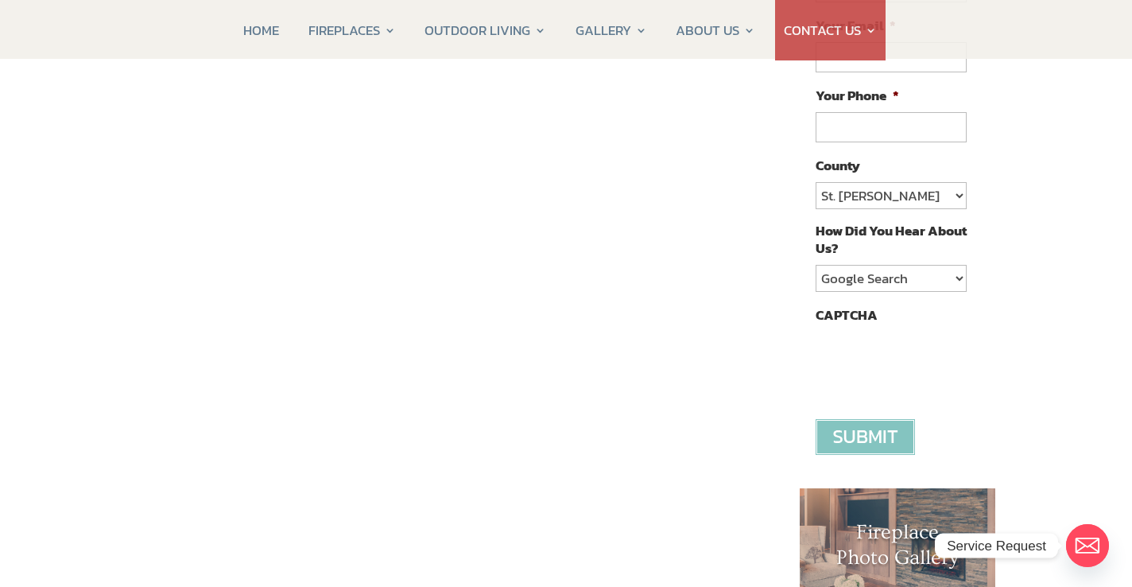
scroll to position [354, 0]
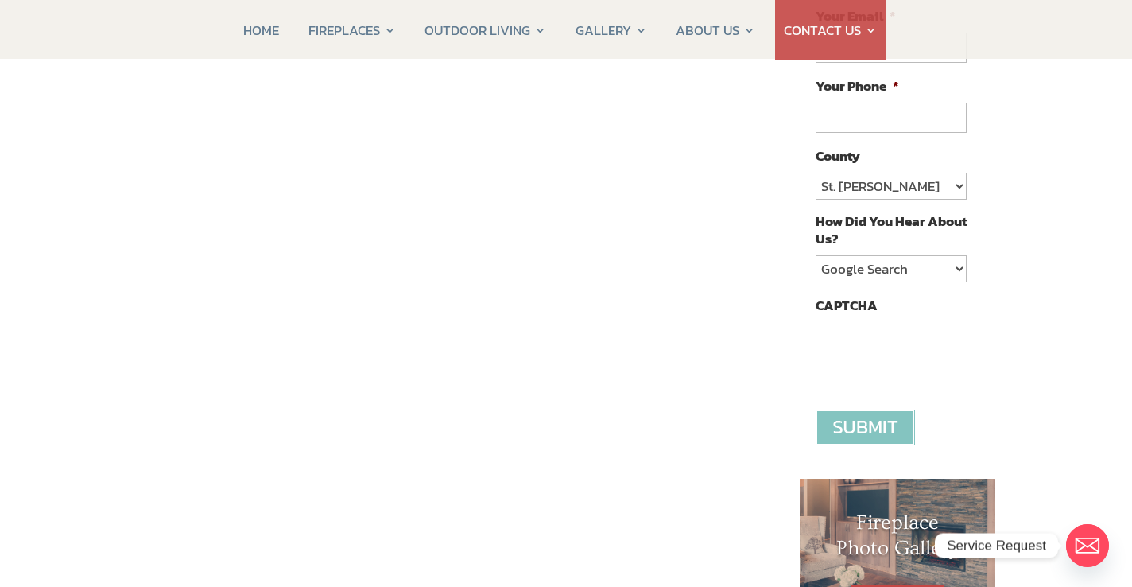
click at [164, 338] on div "Contact CSS Fireplaces & Outdoor Living (New company created by the owners of C…" at bounding box center [455, 367] width 637 height 985
click at [146, 485] on div "Contact CSS Fireplaces & Outdoor Living (New company created by the owners of C…" at bounding box center [455, 367] width 637 height 985
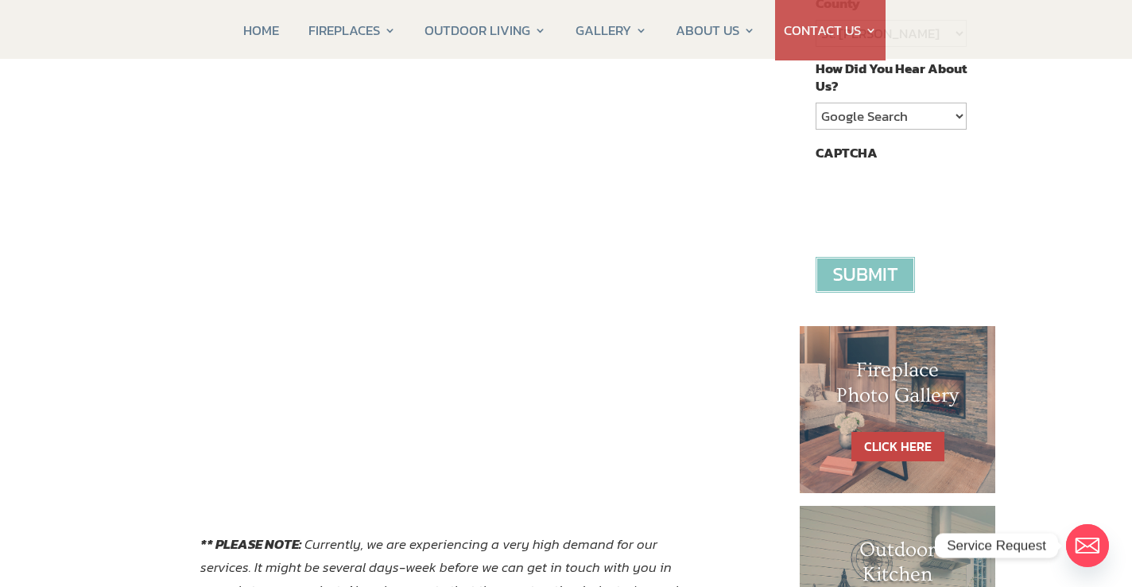
scroll to position [508, 0]
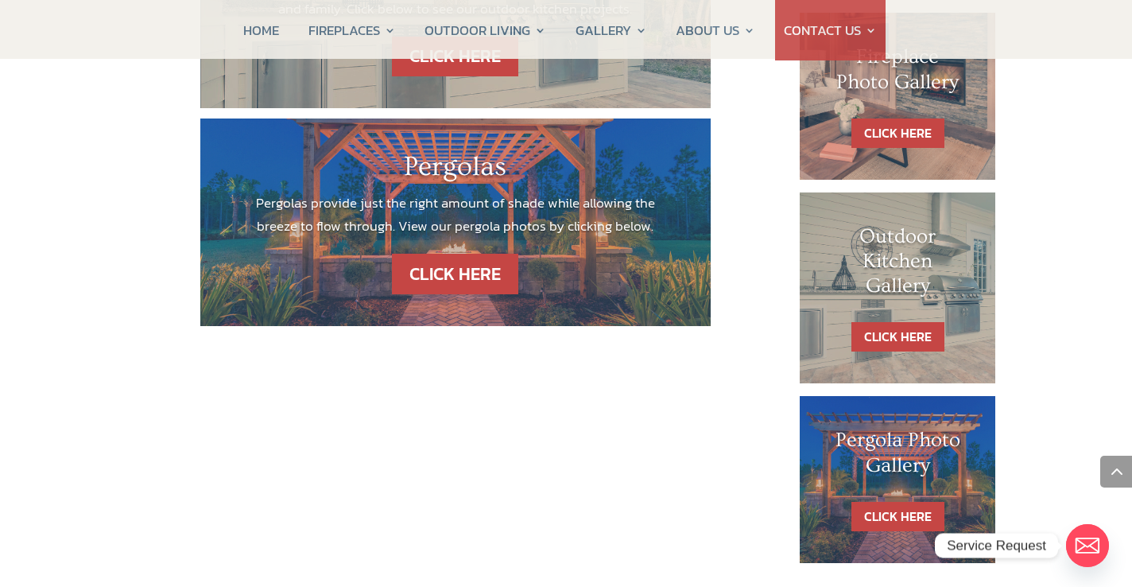
scroll to position [823, 0]
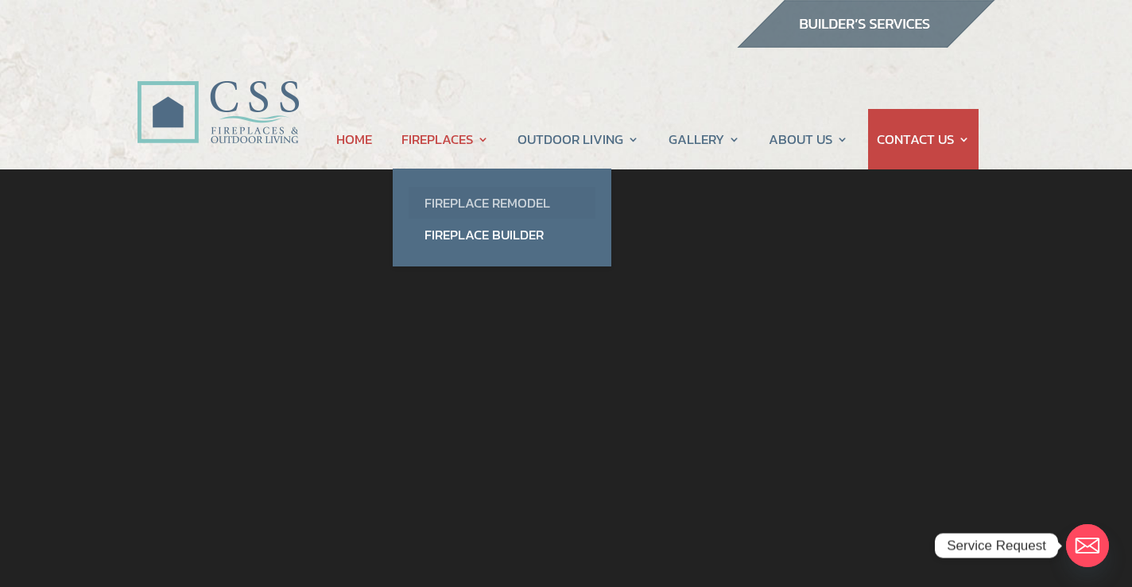
click at [462, 202] on link "Fireplace Remodel" at bounding box center [502, 203] width 187 height 32
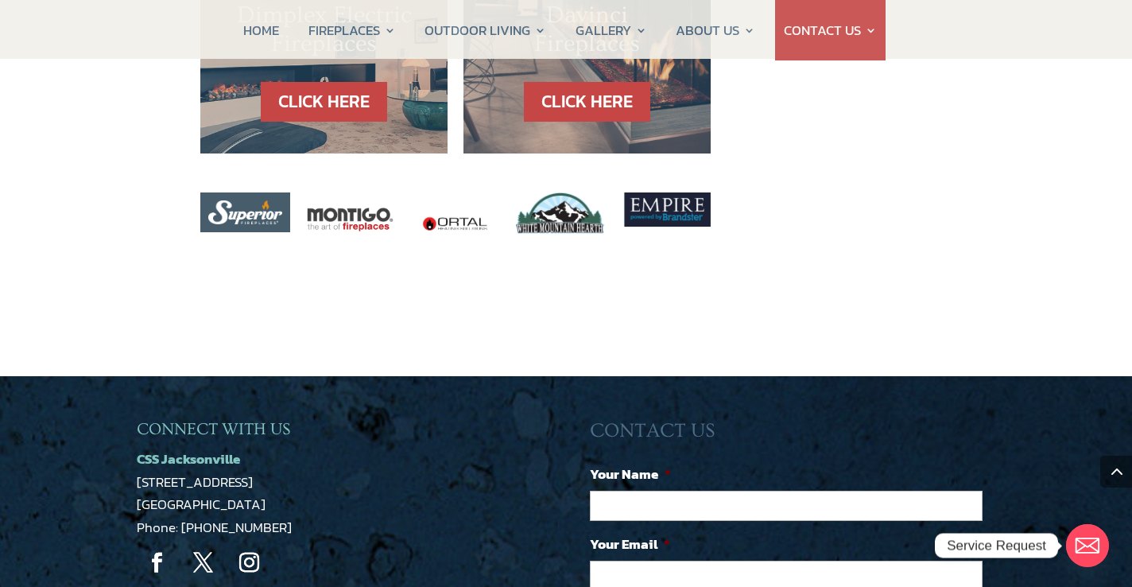
scroll to position [2424, 0]
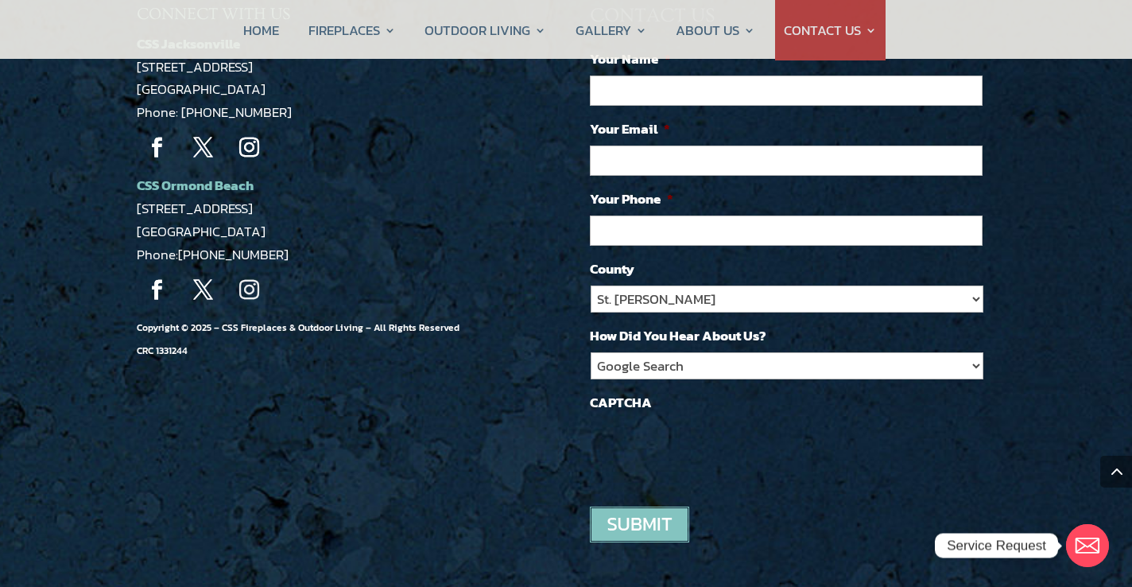
click at [246, 270] on link "Follow" at bounding box center [249, 290] width 40 height 40
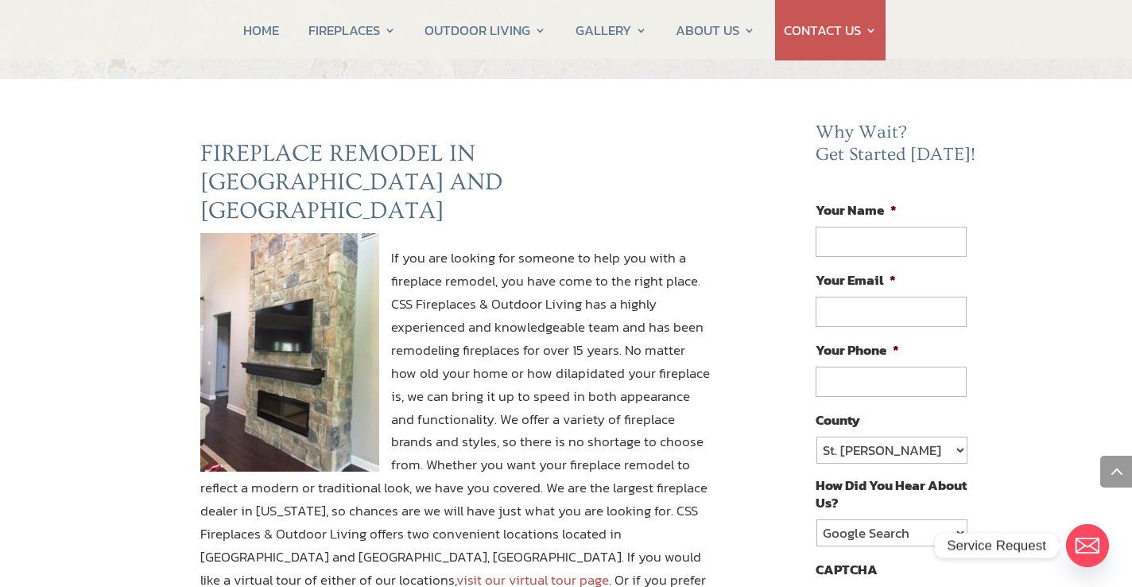
scroll to position [0, 0]
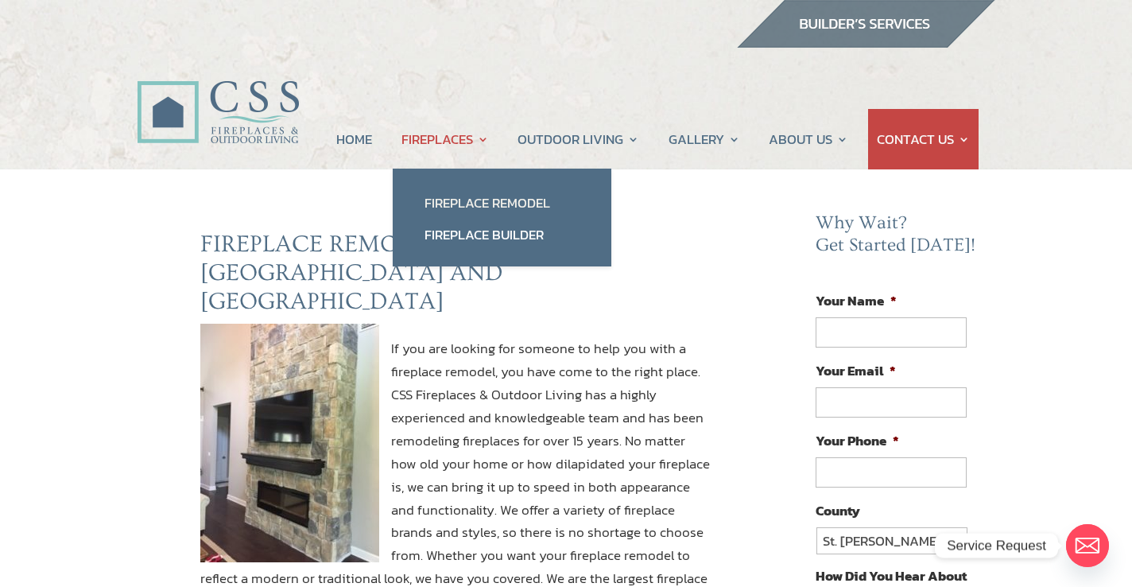
click at [433, 139] on link "FIREPLACES" at bounding box center [444, 139] width 87 height 60
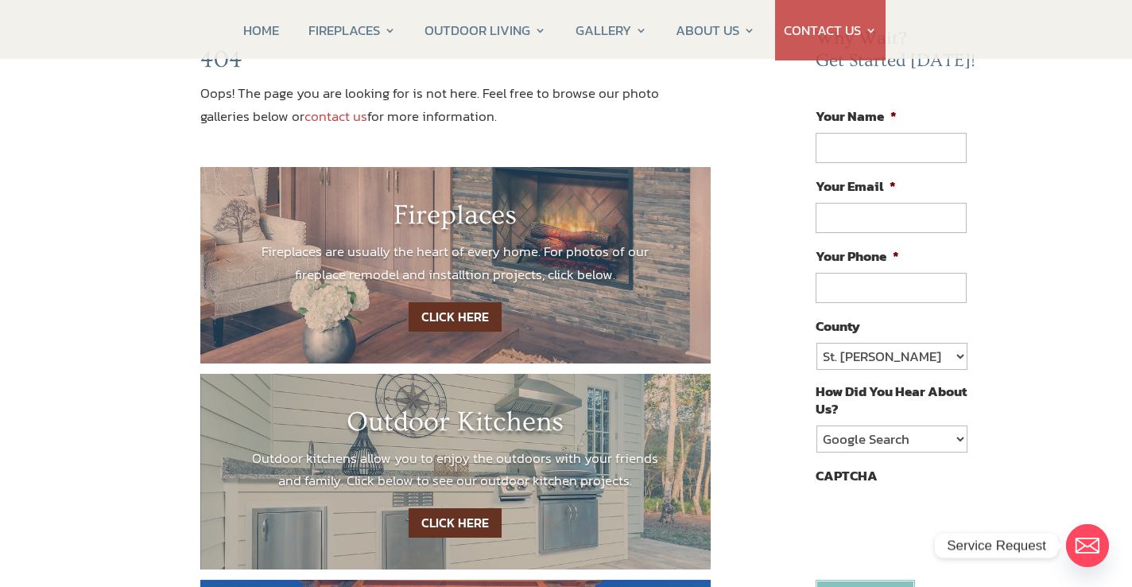
scroll to position [228, 0]
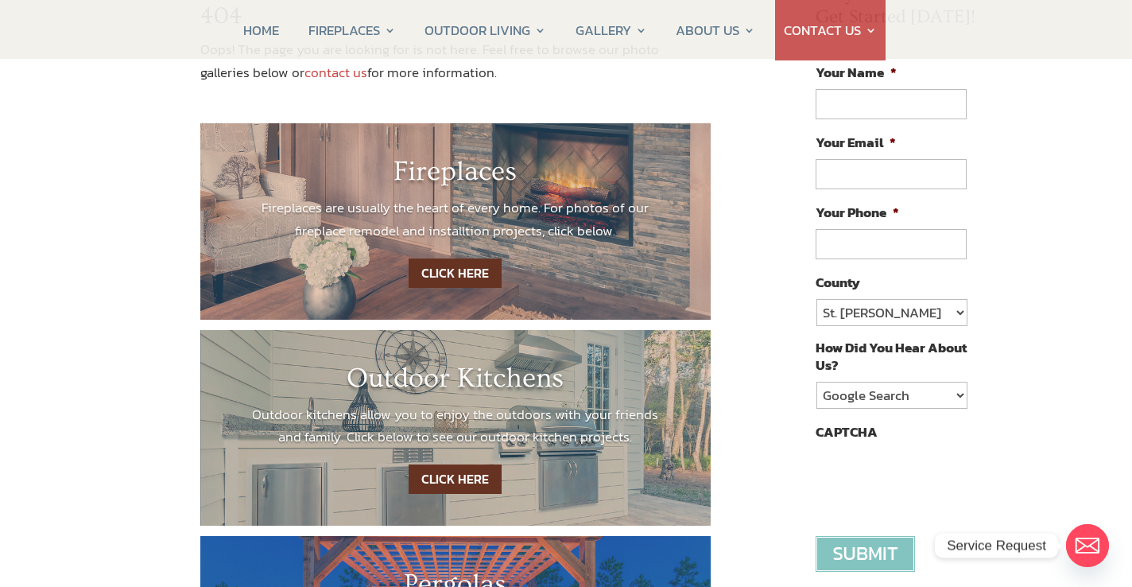
click at [435, 278] on link "CLICK HERE" at bounding box center [455, 272] width 93 height 29
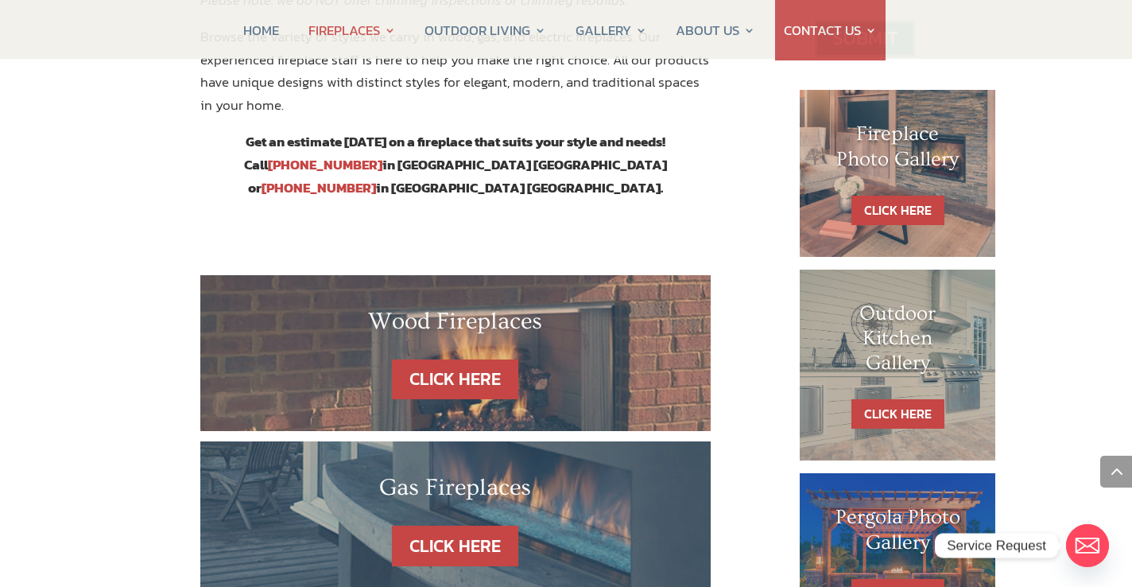
scroll to position [744, 0]
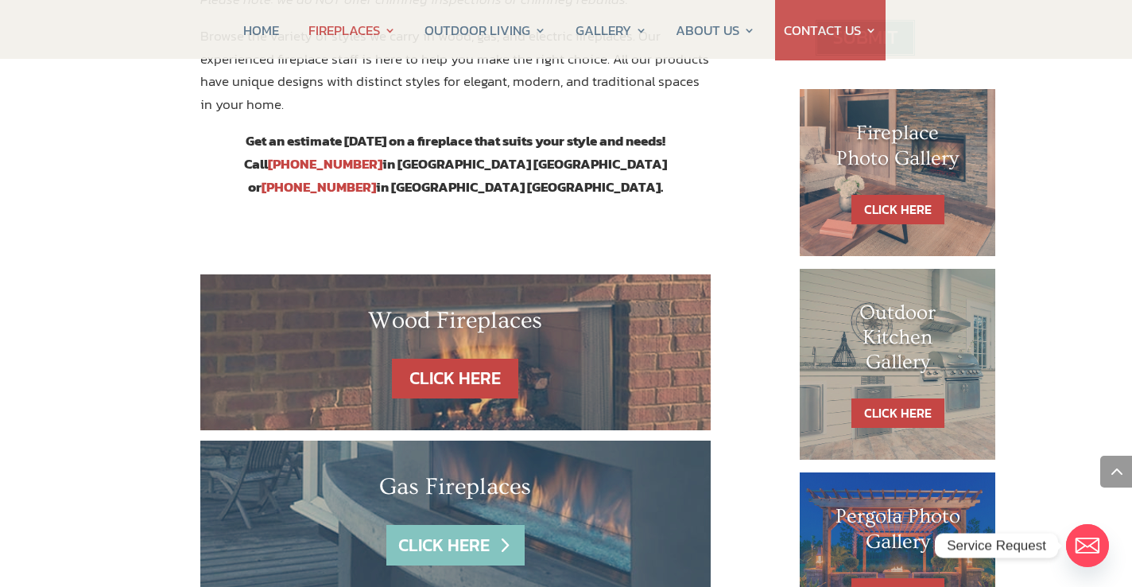
click at [434, 525] on link "CLICK HERE" at bounding box center [455, 545] width 138 height 41
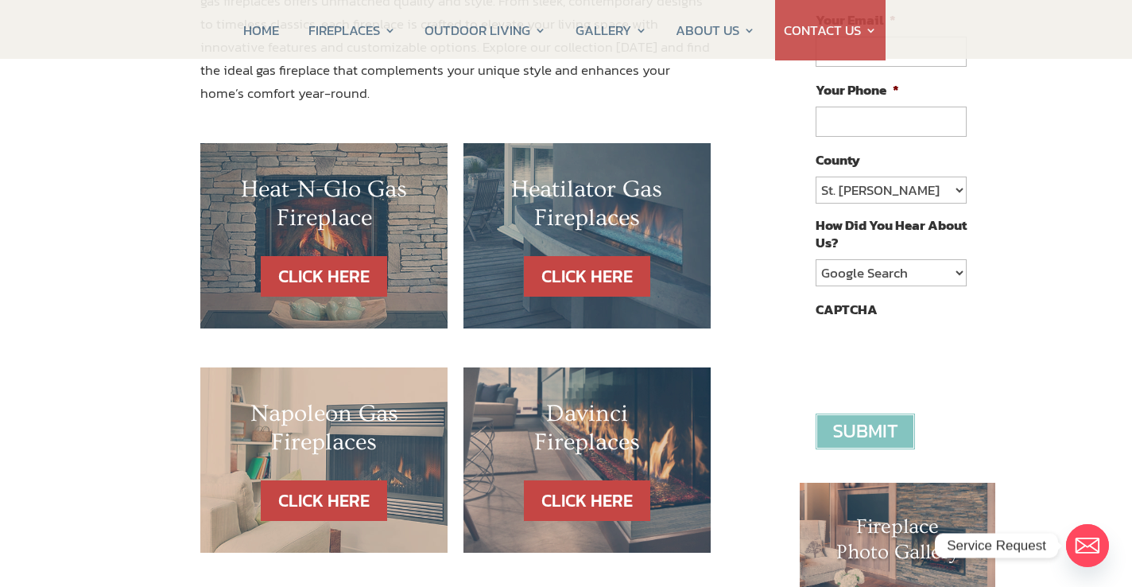
scroll to position [374, 0]
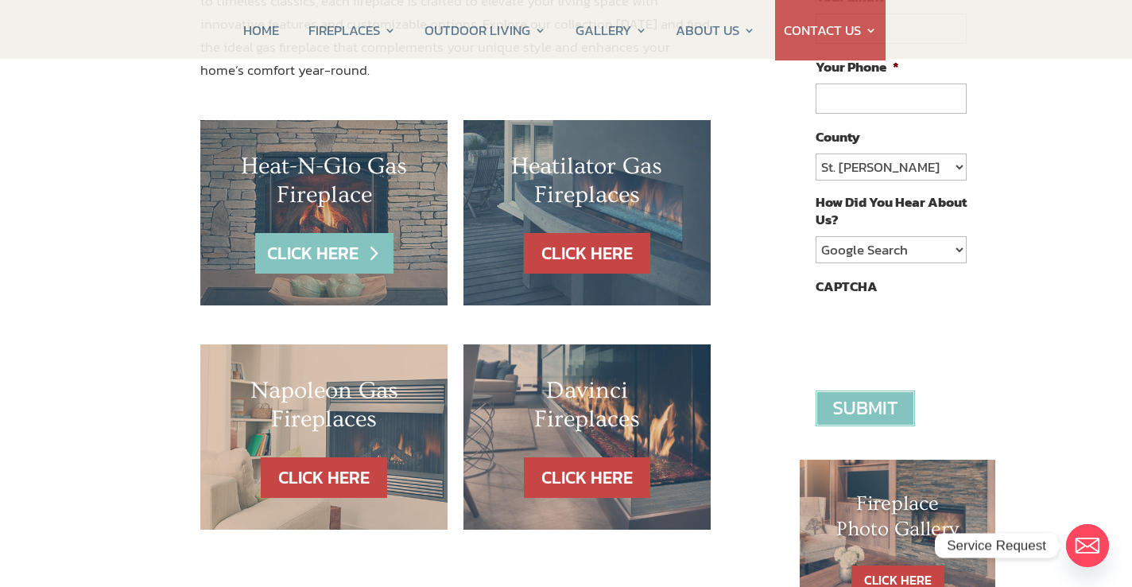
click at [336, 242] on link "CLICK HERE" at bounding box center [324, 253] width 138 height 41
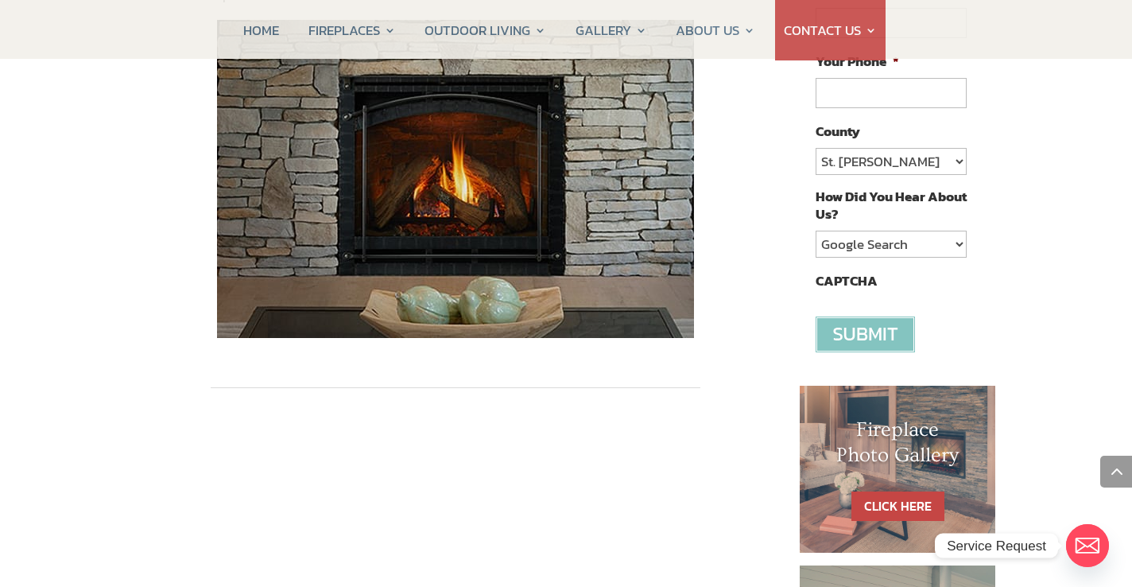
scroll to position [795, 0]
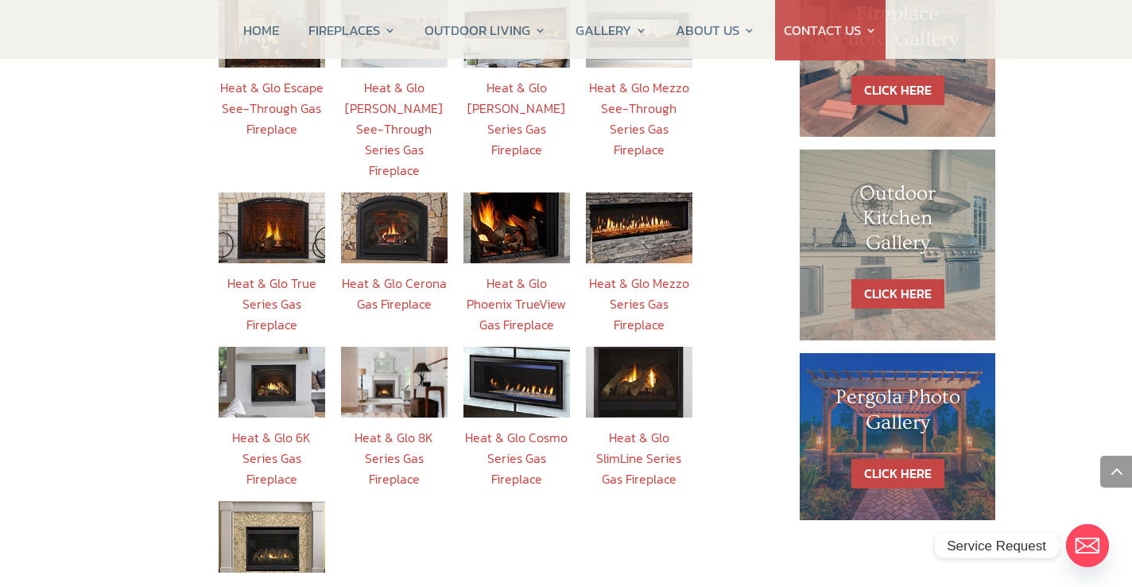
click at [274, 192] on img at bounding box center [272, 227] width 106 height 71
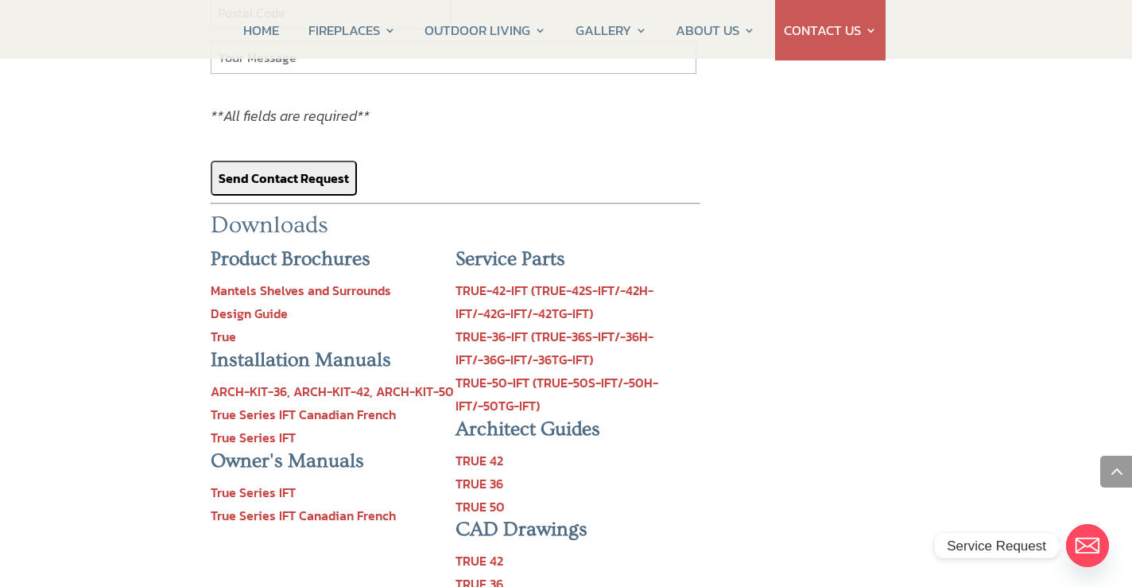
scroll to position [1822, 0]
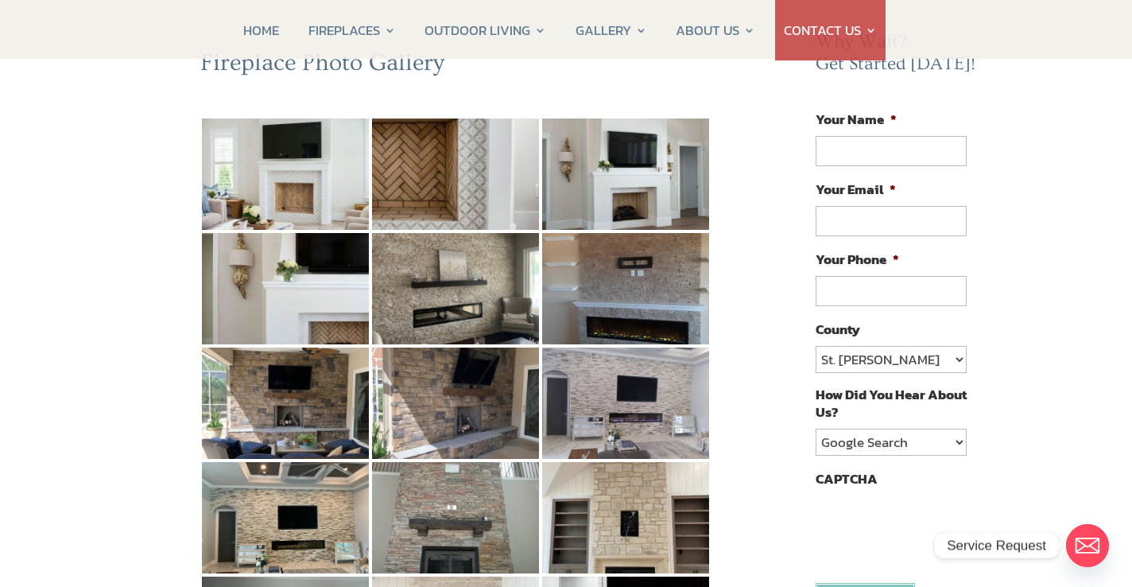
scroll to position [268, 0]
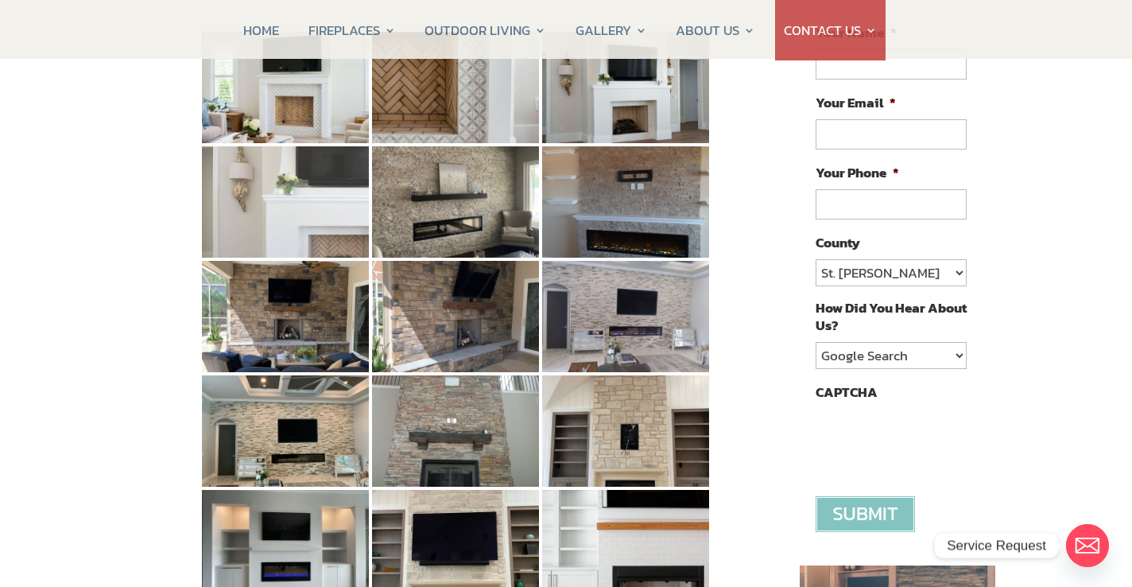
click at [272, 188] on img at bounding box center [285, 201] width 167 height 111
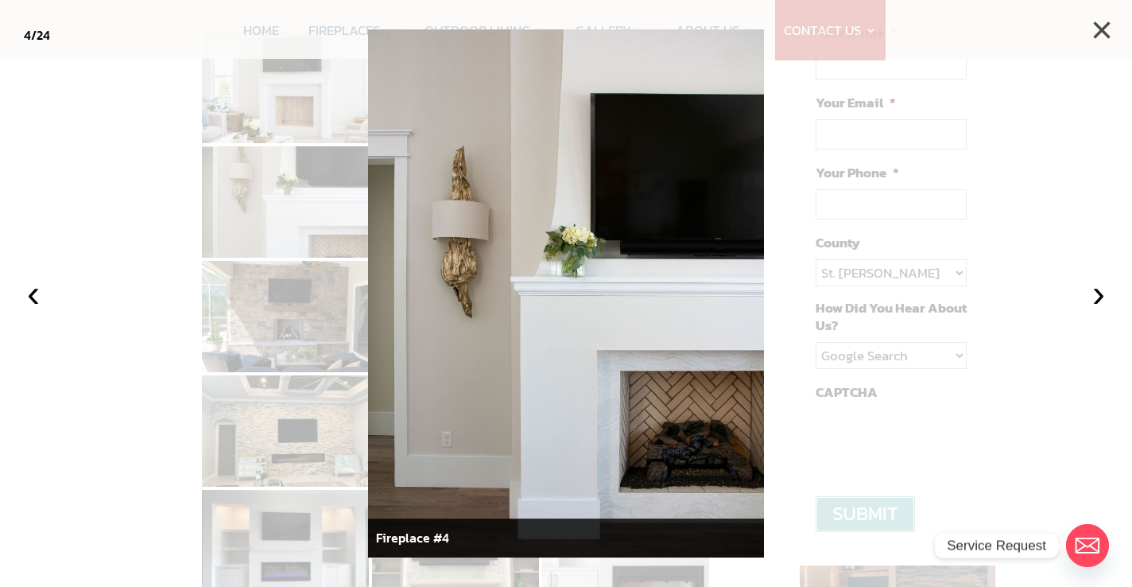
click at [1108, 29] on button "×" at bounding box center [1101, 30] width 35 height 35
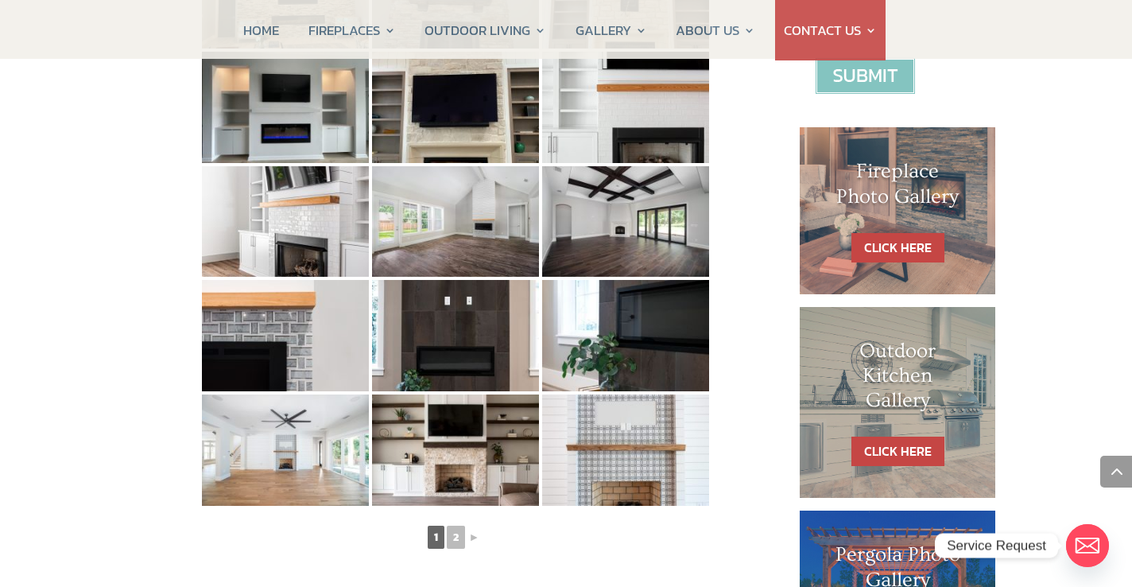
scroll to position [705, 0]
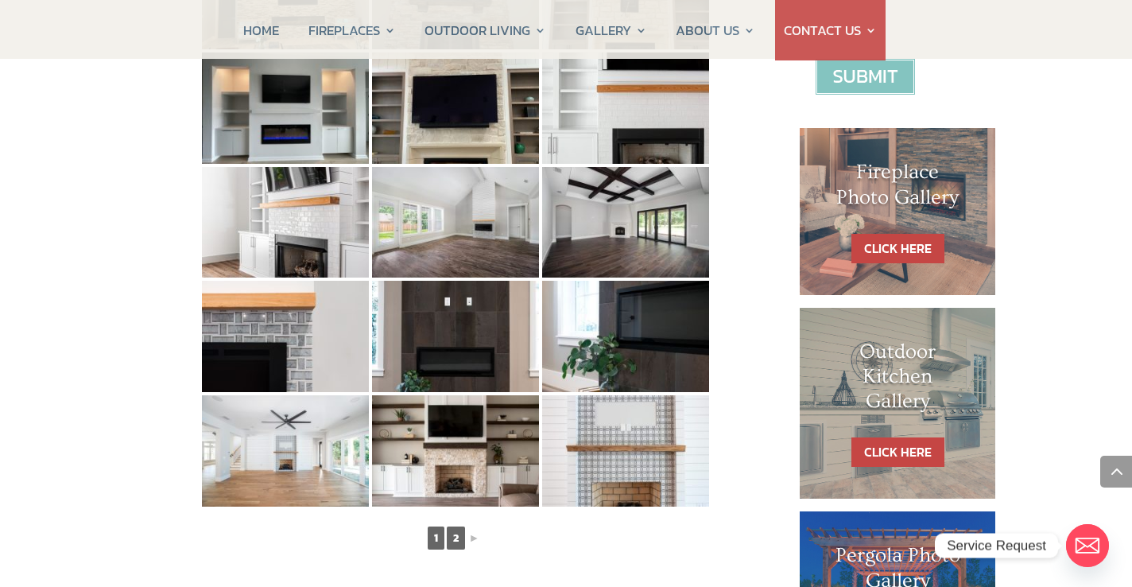
click at [459, 545] on link "2" at bounding box center [456, 537] width 18 height 23
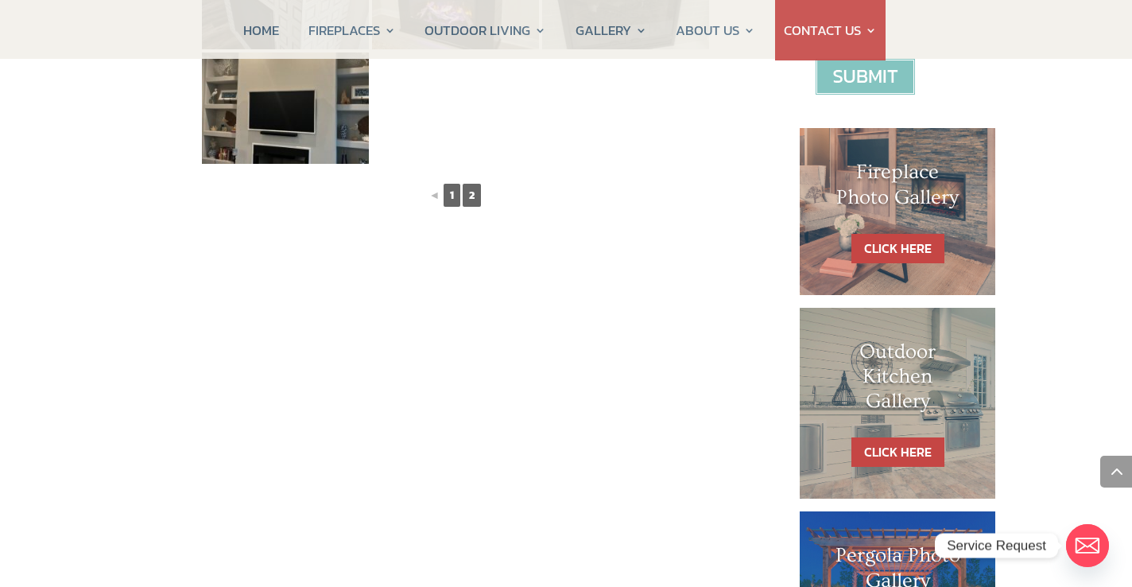
click at [446, 195] on link "1" at bounding box center [451, 195] width 17 height 23
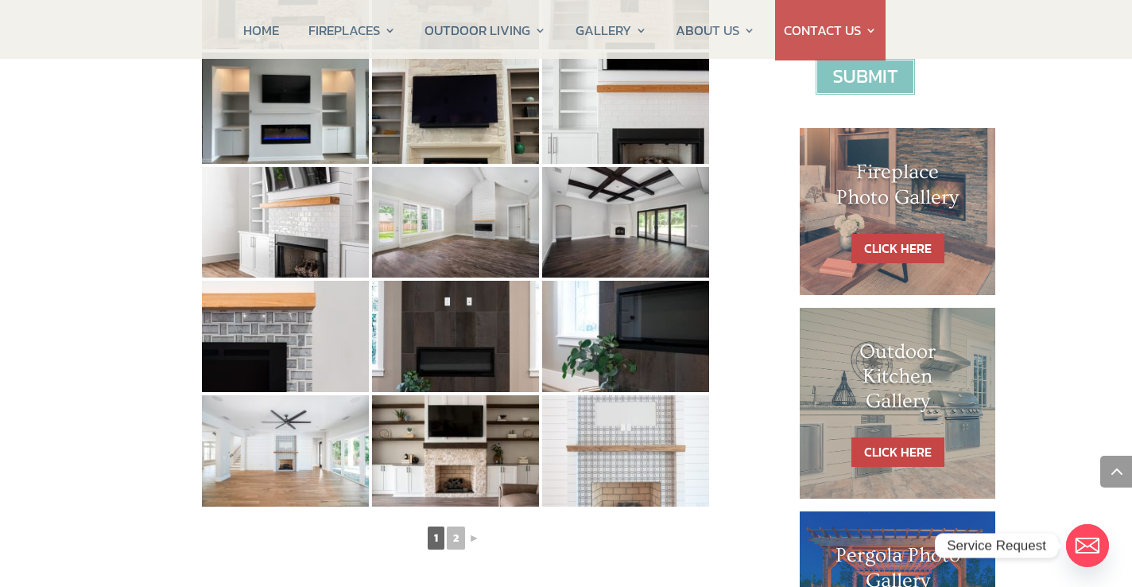
click at [657, 430] on img at bounding box center [625, 450] width 167 height 111
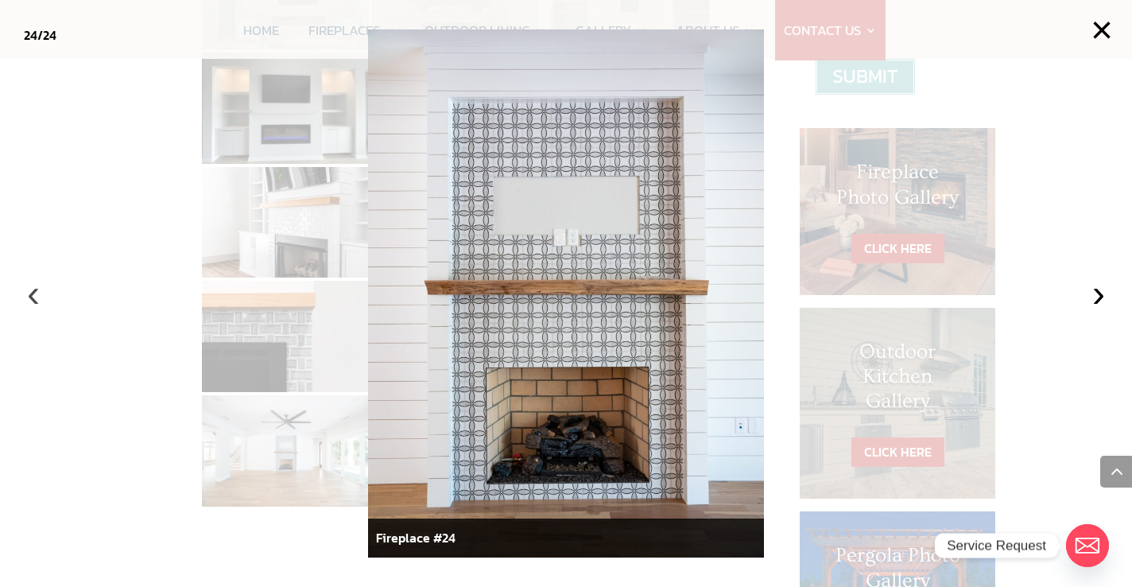
click at [31, 298] on button "‹" at bounding box center [33, 293] width 35 height 35
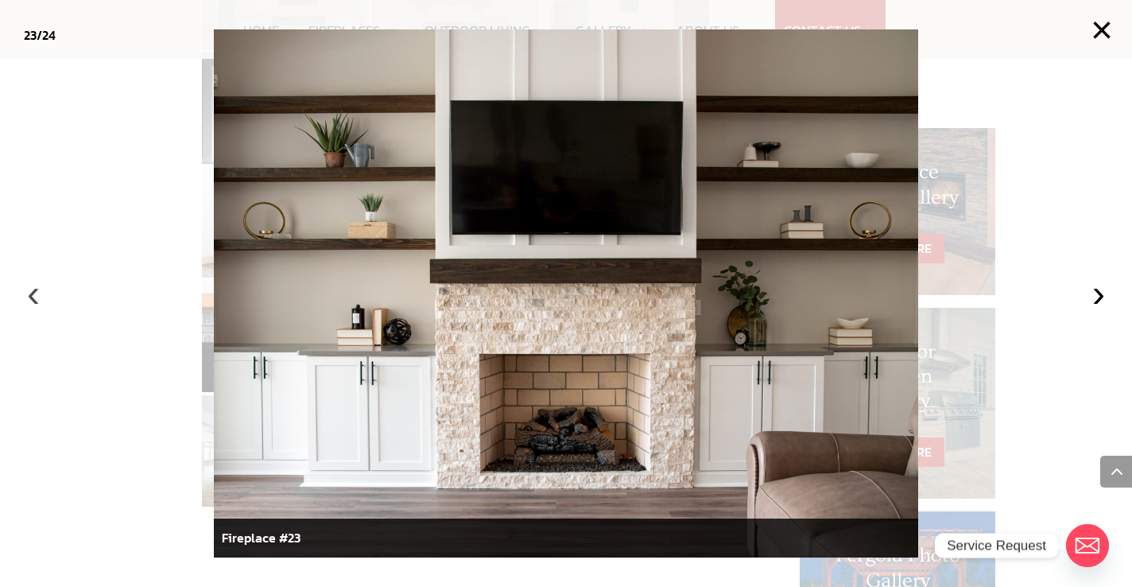
click at [37, 298] on button "‹" at bounding box center [33, 293] width 35 height 35
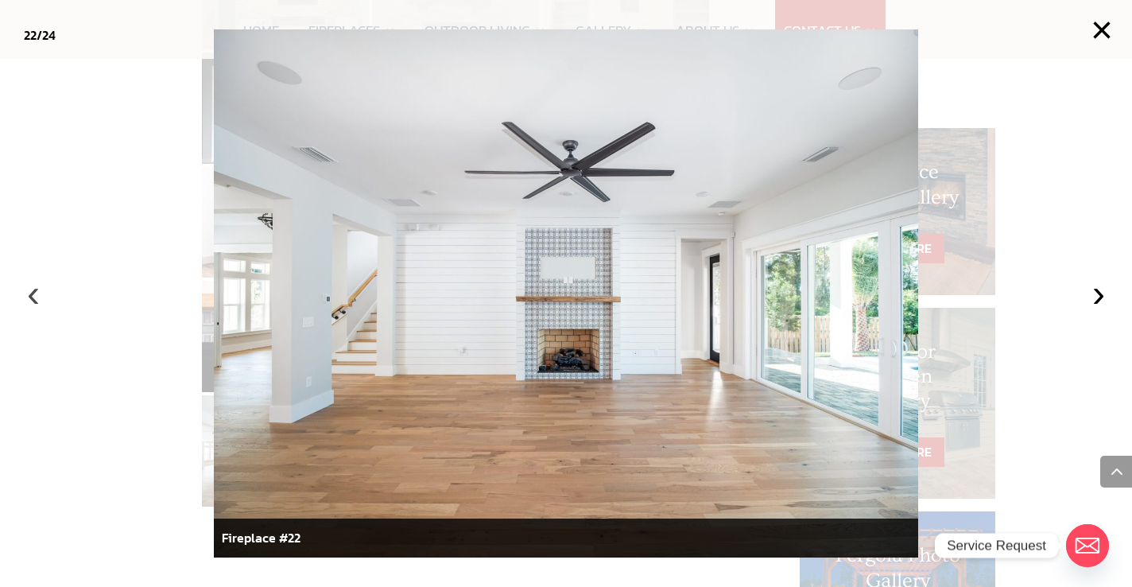
click at [37, 298] on button "‹" at bounding box center [33, 293] width 35 height 35
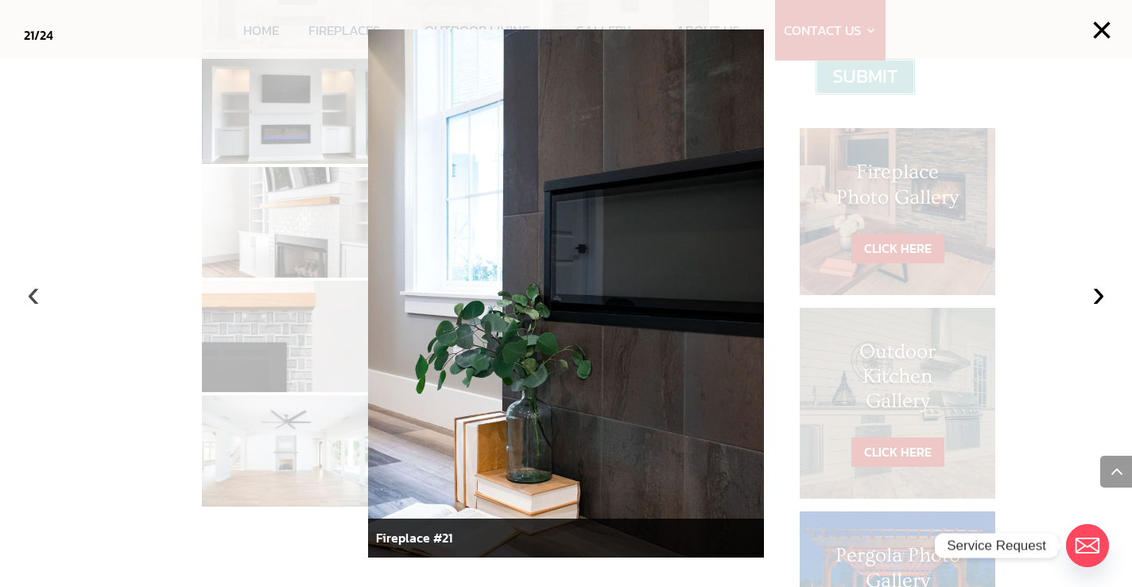
click at [37, 298] on button "‹" at bounding box center [33, 293] width 35 height 35
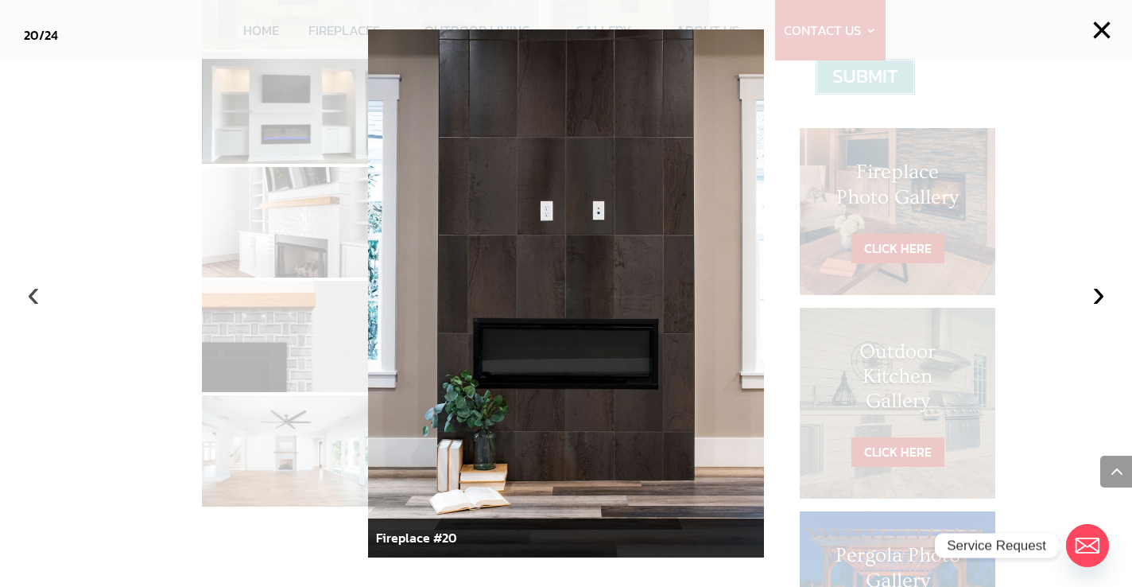
click at [37, 298] on button "‹" at bounding box center [33, 293] width 35 height 35
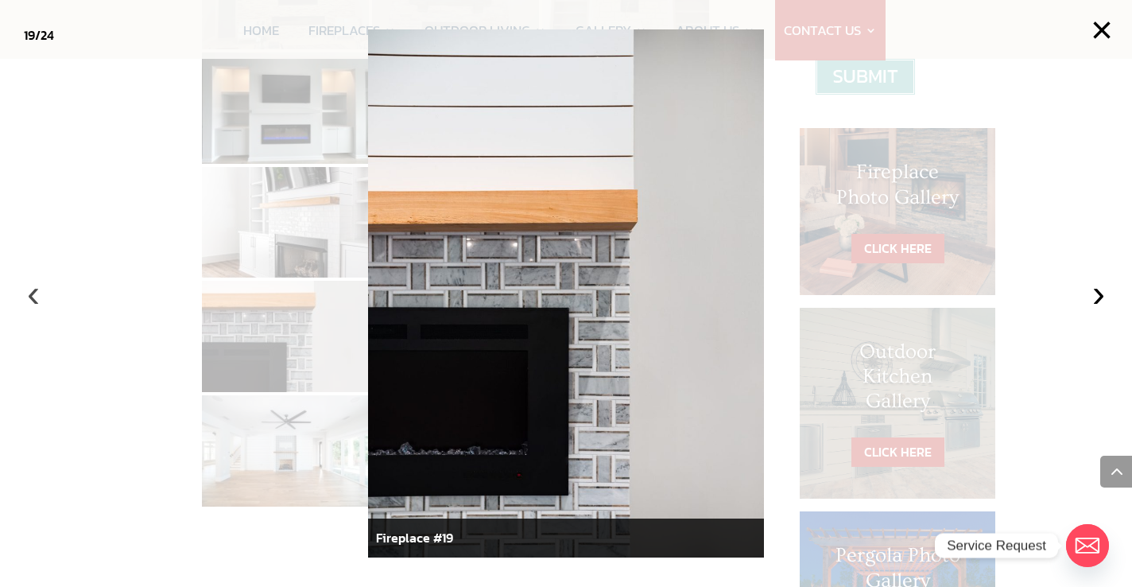
click at [37, 298] on button "‹" at bounding box center [33, 293] width 35 height 35
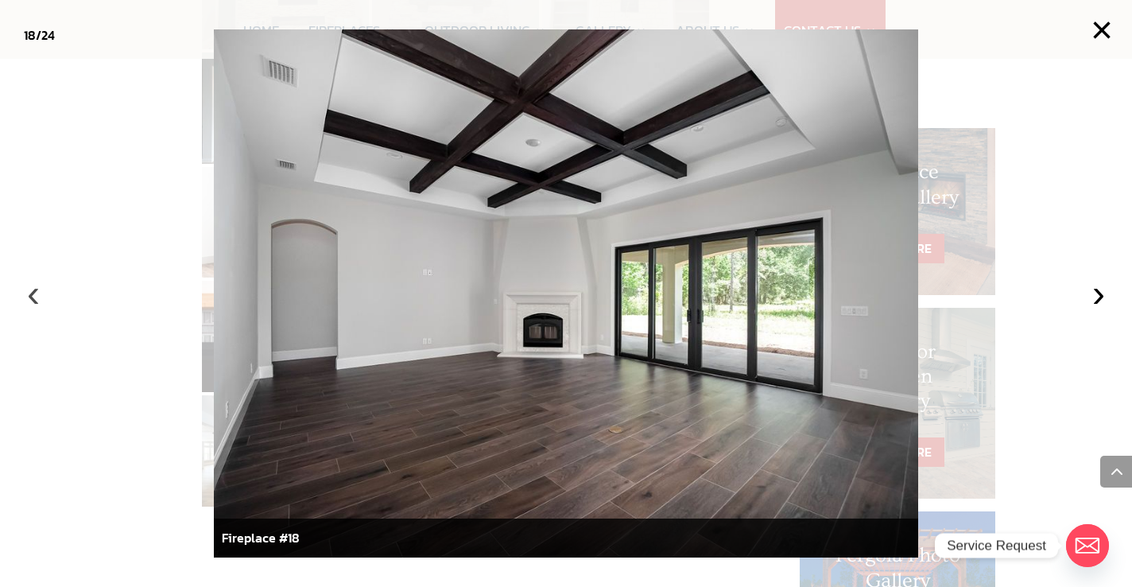
click at [37, 298] on button "‹" at bounding box center [33, 293] width 35 height 35
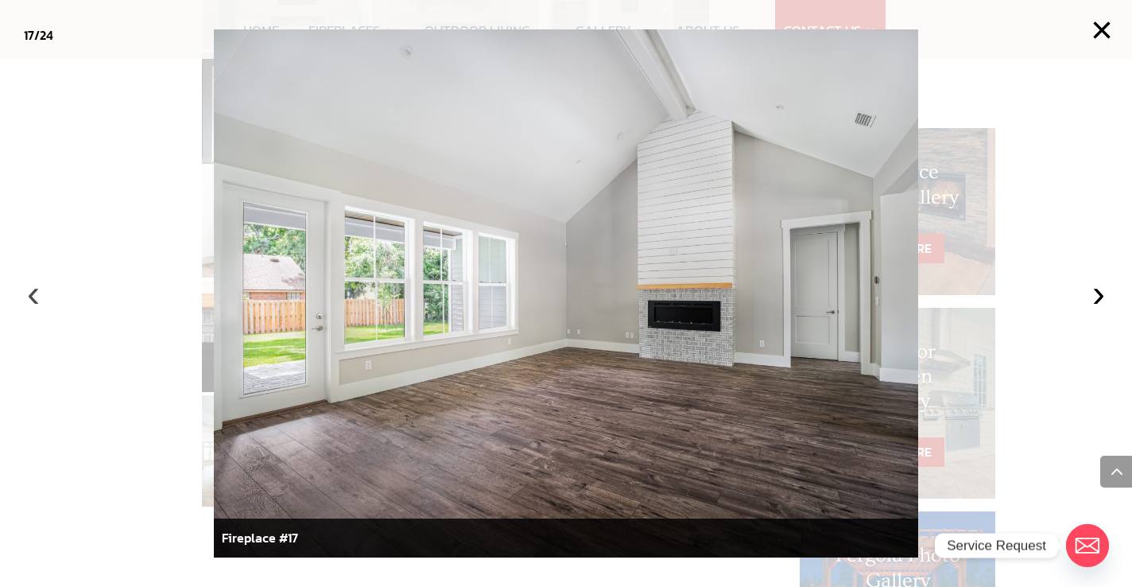
click at [37, 298] on button "‹" at bounding box center [33, 293] width 35 height 35
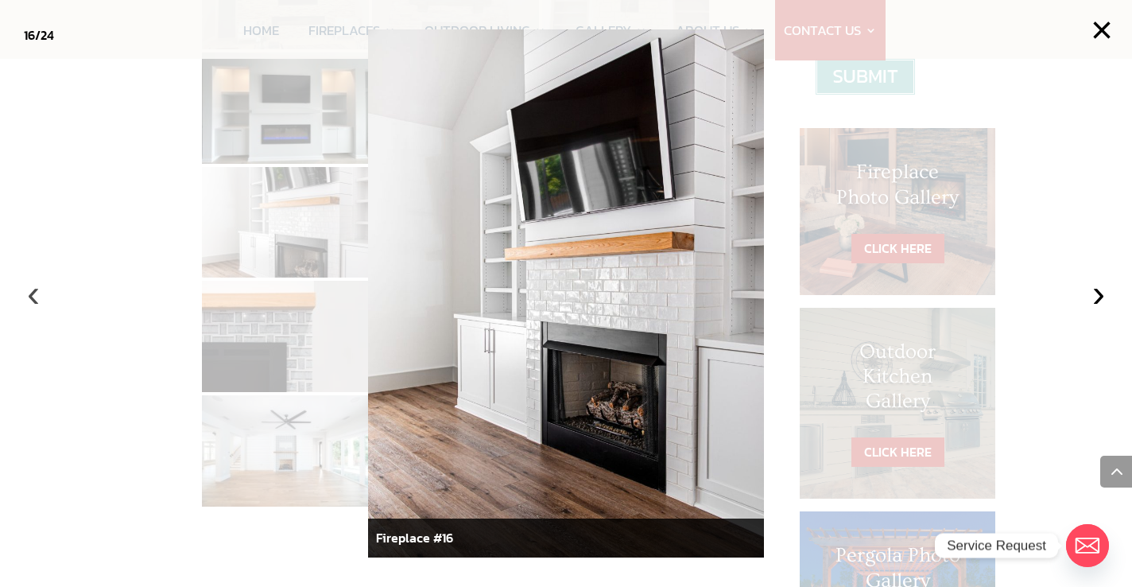
click at [37, 298] on button "‹" at bounding box center [33, 293] width 35 height 35
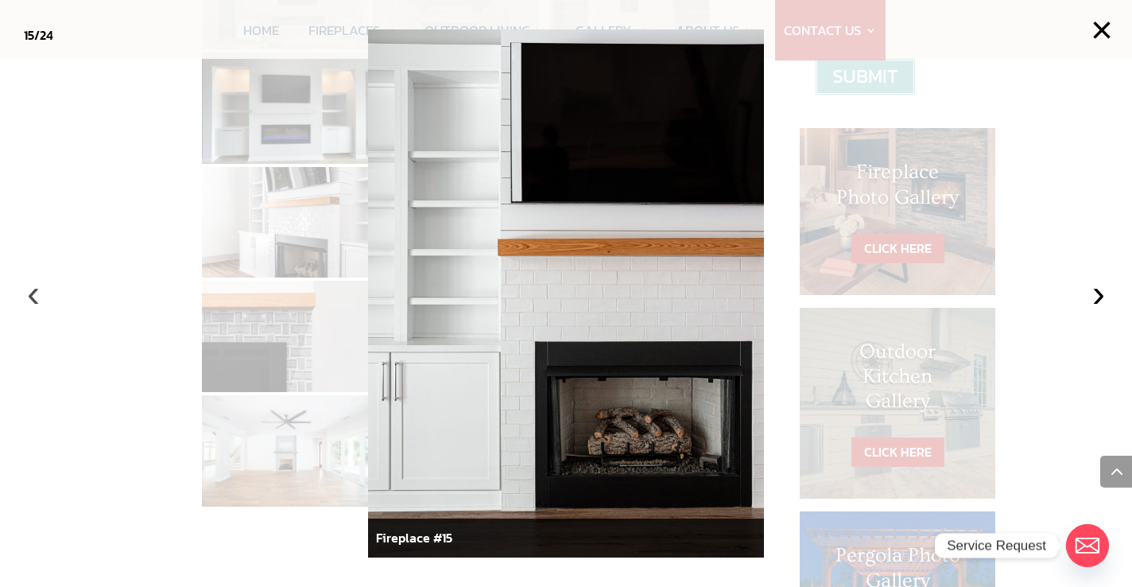
click at [37, 298] on button "‹" at bounding box center [33, 293] width 35 height 35
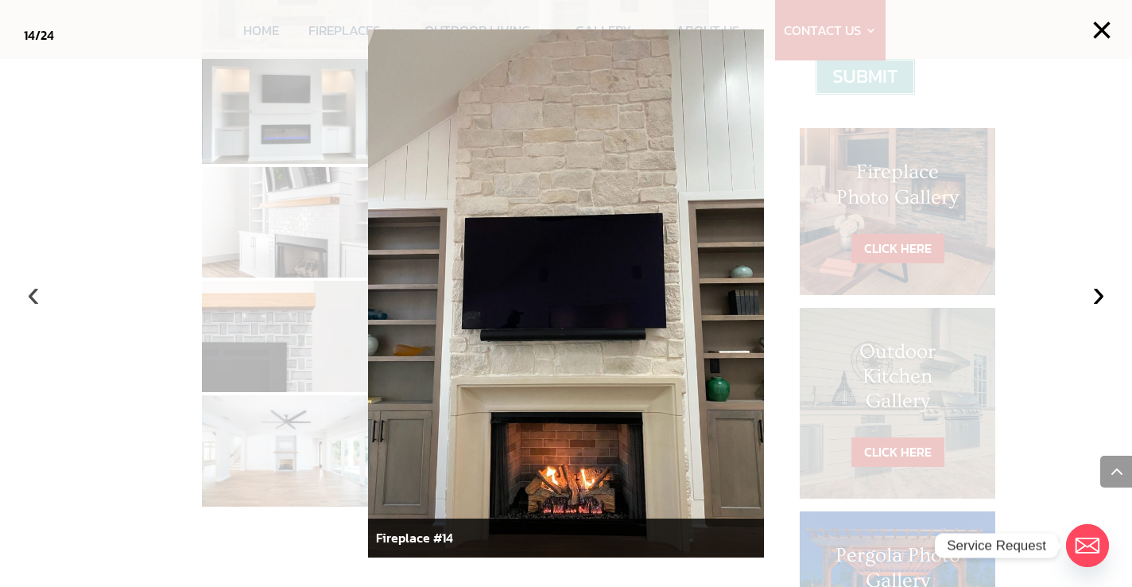
click at [37, 298] on button "‹" at bounding box center [33, 293] width 35 height 35
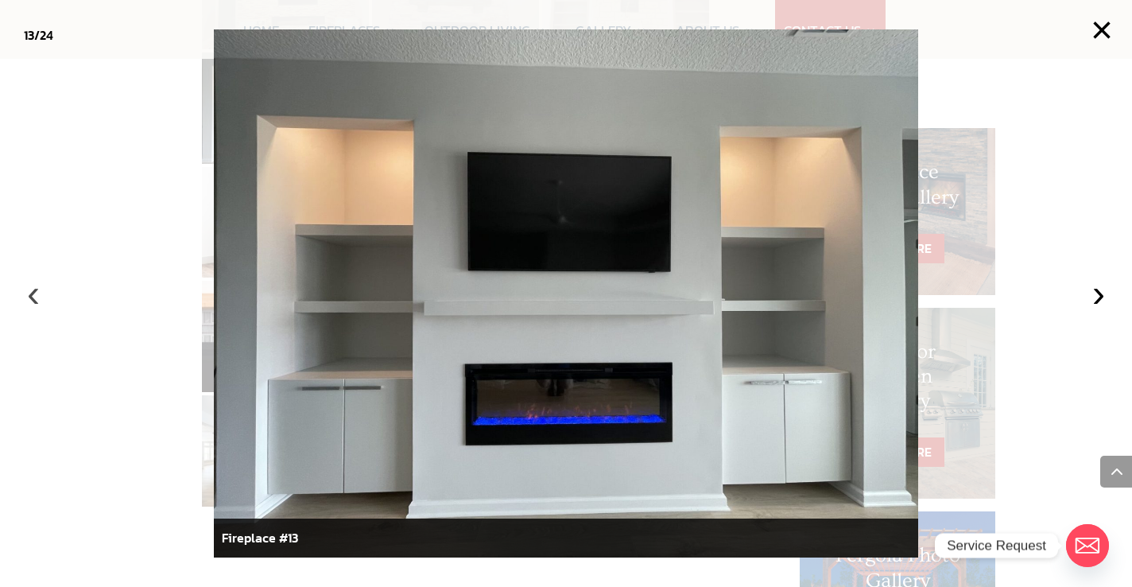
click at [37, 298] on button "‹" at bounding box center [33, 293] width 35 height 35
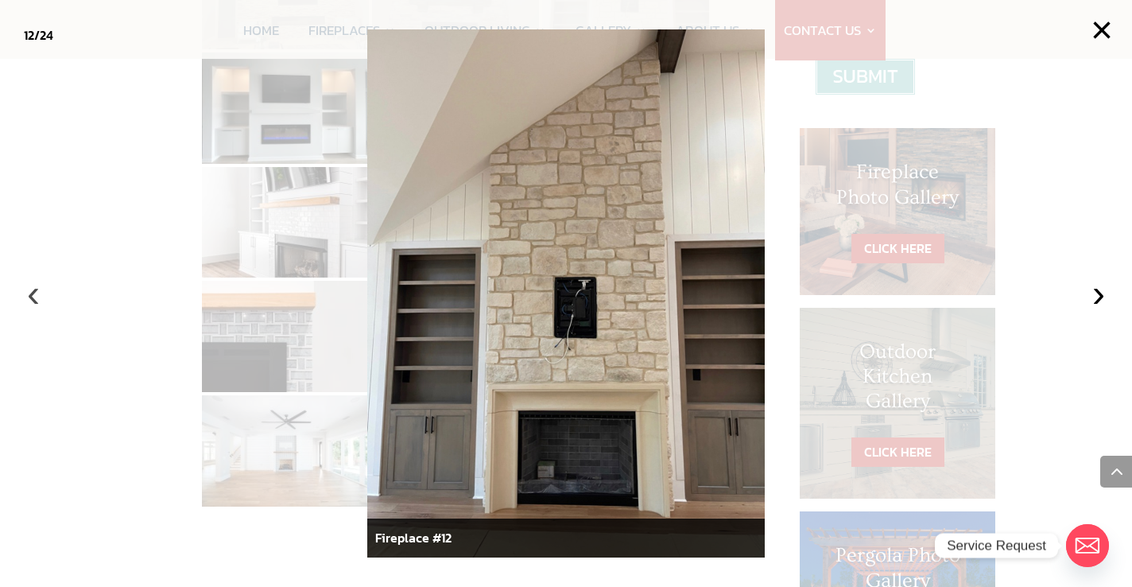
click at [37, 298] on button "‹" at bounding box center [33, 293] width 35 height 35
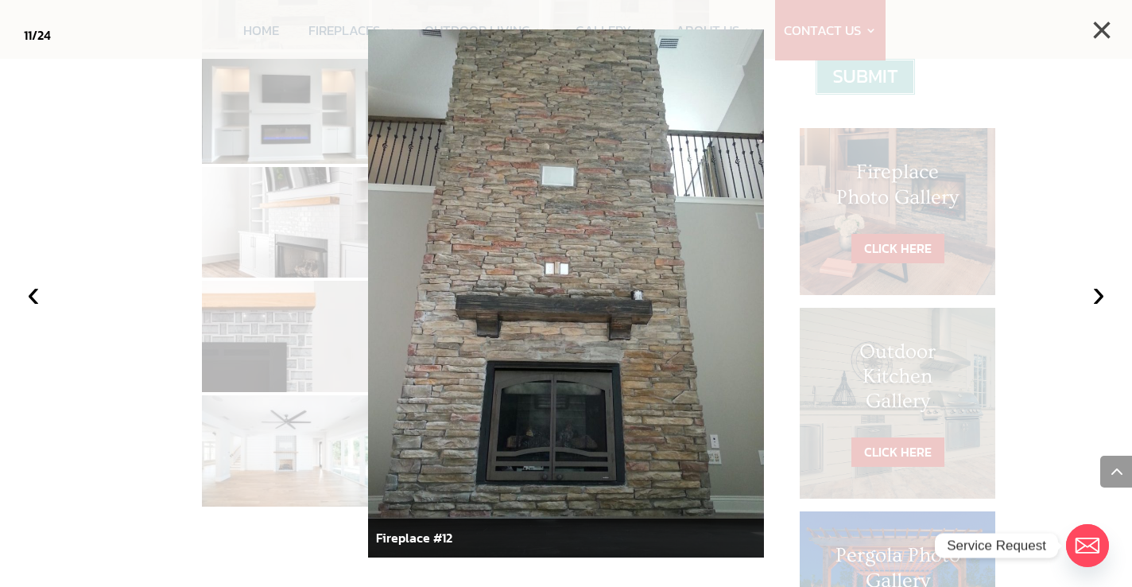
click at [1102, 29] on button "×" at bounding box center [1101, 30] width 35 height 35
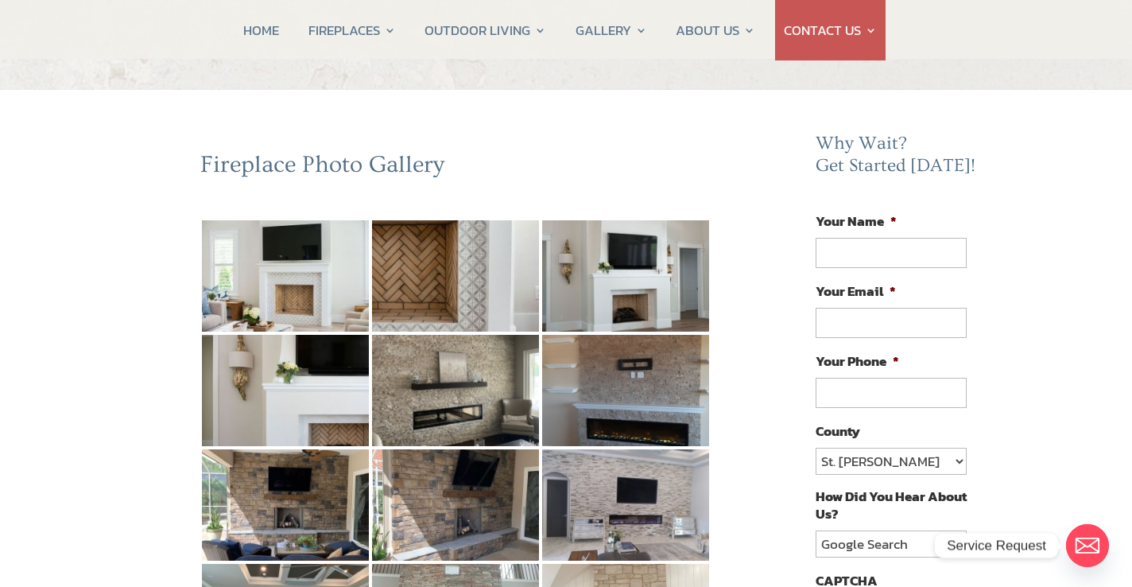
scroll to position [77, 0]
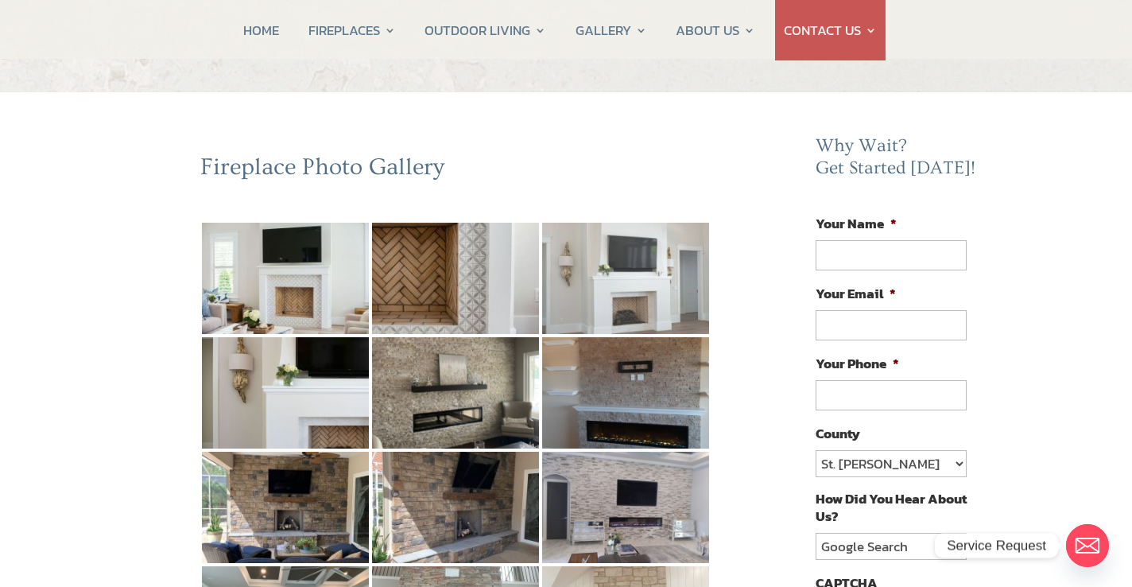
click at [595, 282] on img at bounding box center [625, 278] width 167 height 111
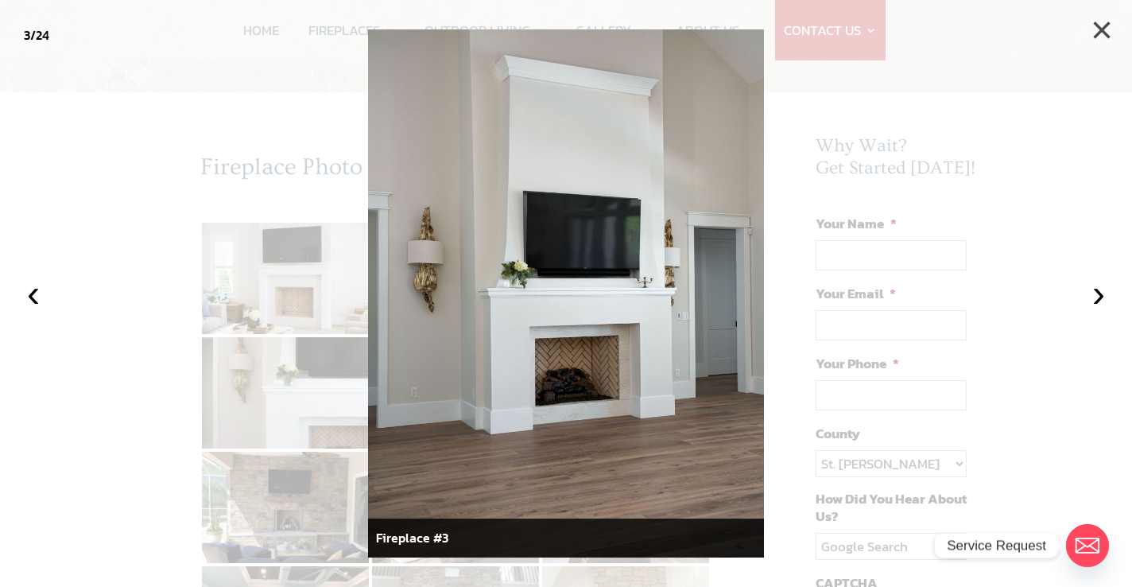
click at [1110, 28] on button "×" at bounding box center [1101, 30] width 35 height 35
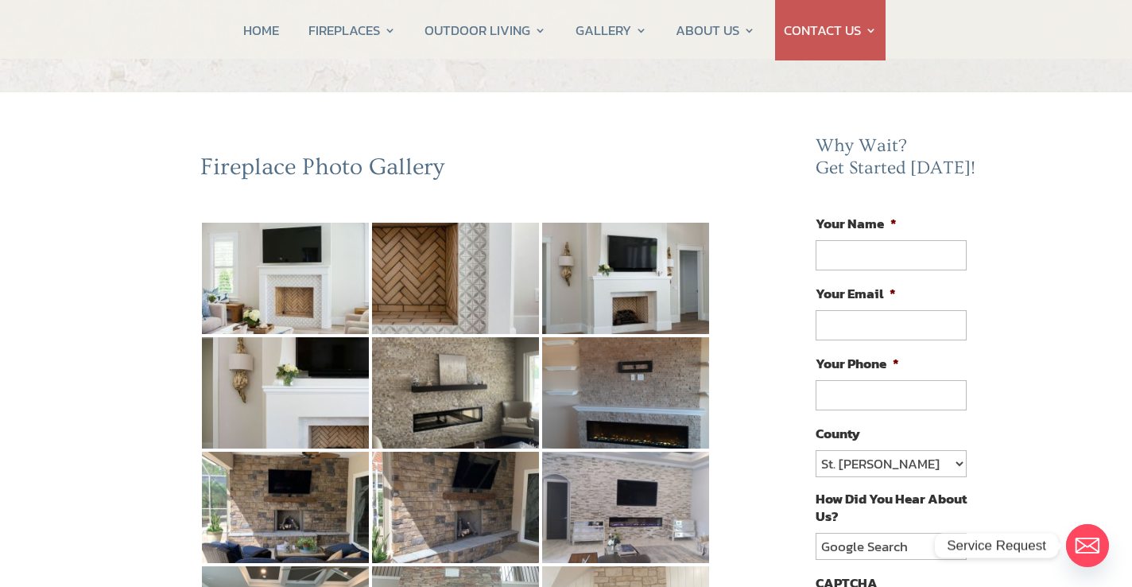
scroll to position [111, 0]
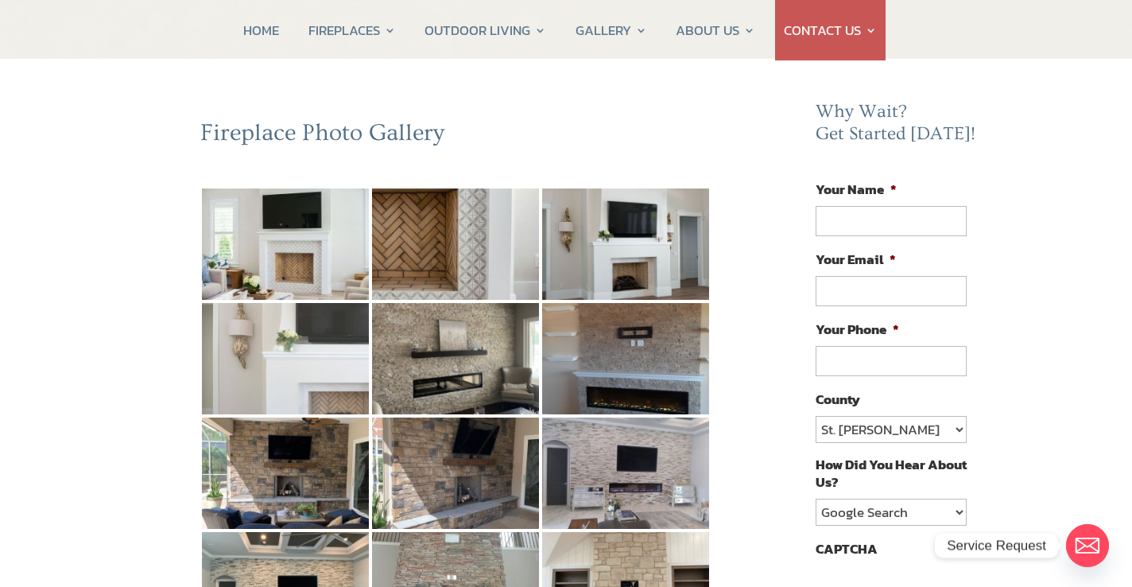
click at [276, 358] on img at bounding box center [285, 358] width 167 height 111
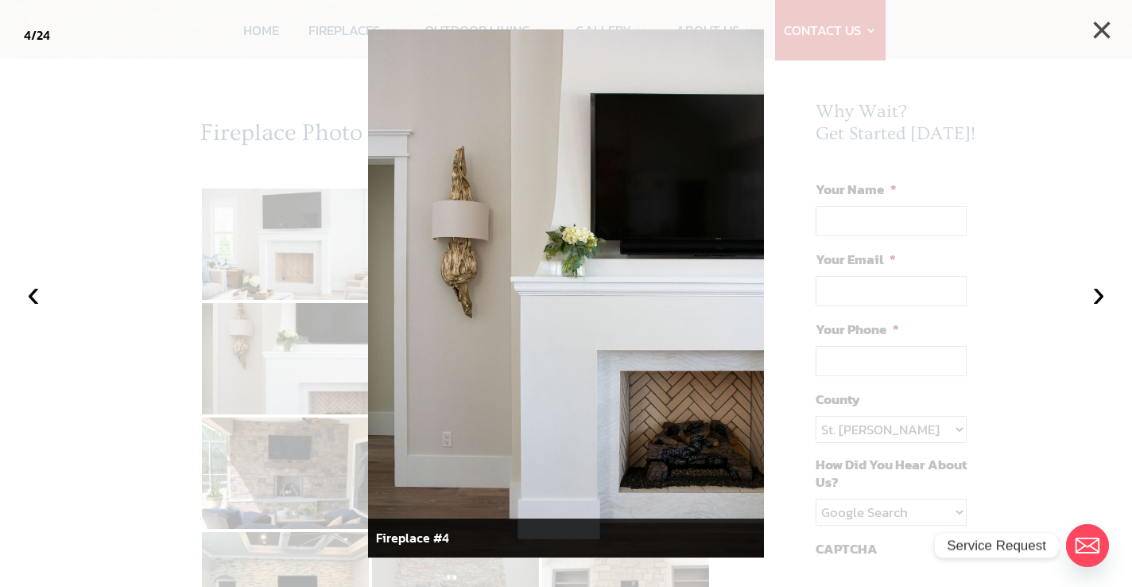
click at [1106, 26] on button "×" at bounding box center [1101, 30] width 35 height 35
